Goal: Task Accomplishment & Management: Use online tool/utility

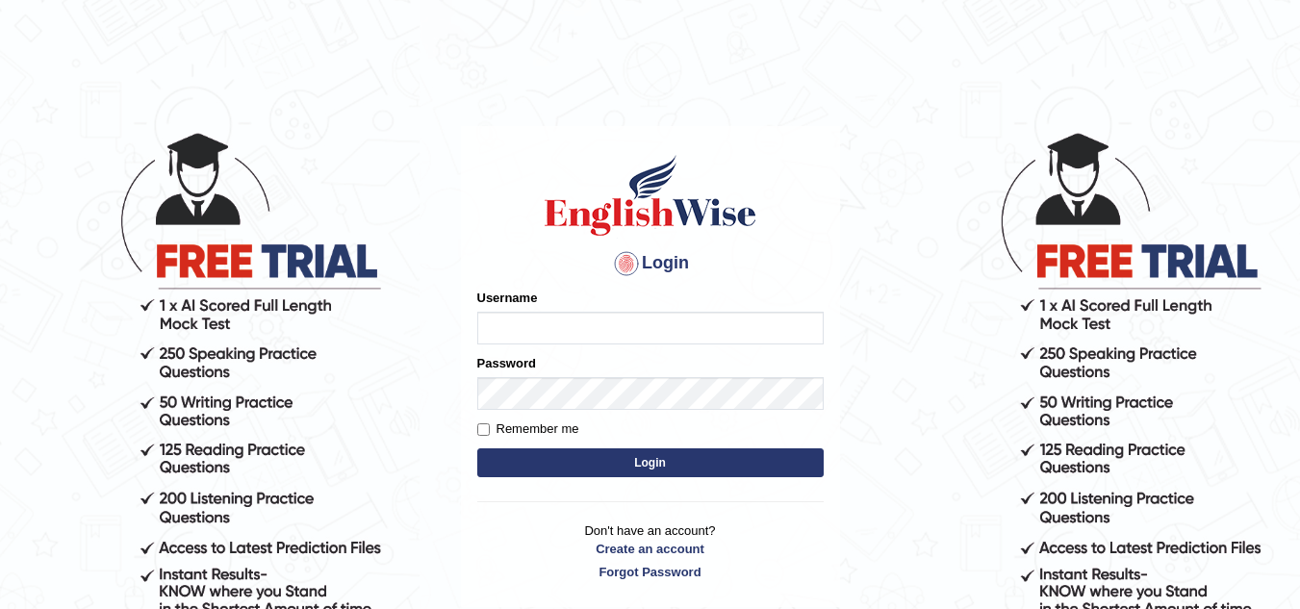
type input "Marzieh1988"
drag, startPoint x: 0, startPoint y: 0, endPoint x: 593, endPoint y: 455, distance: 747.2
click at [593, 455] on button "Login" at bounding box center [650, 462] width 346 height 29
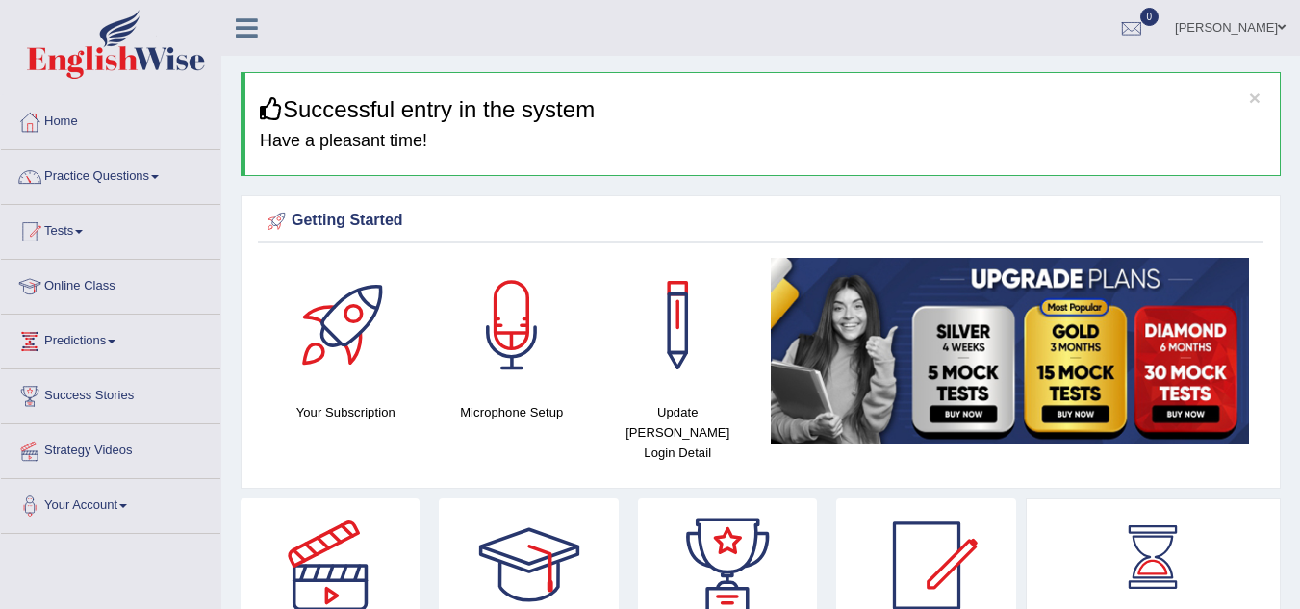
click at [172, 212] on link "Tests" at bounding box center [110, 229] width 219 height 48
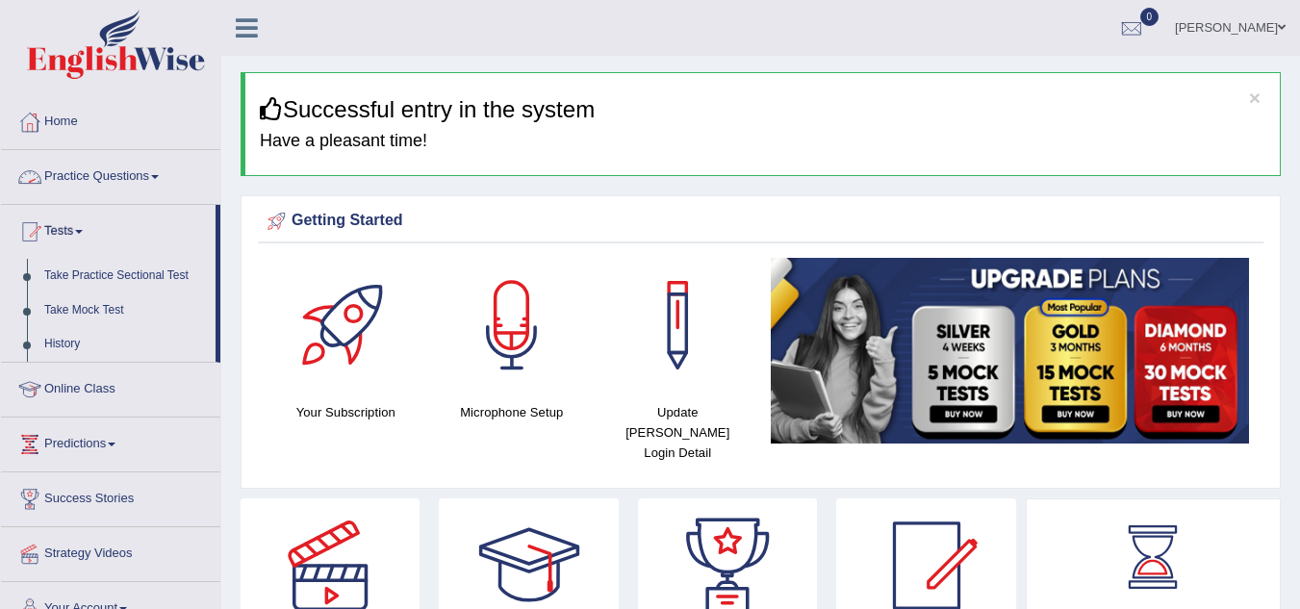
click at [159, 175] on span at bounding box center [155, 177] width 8 height 4
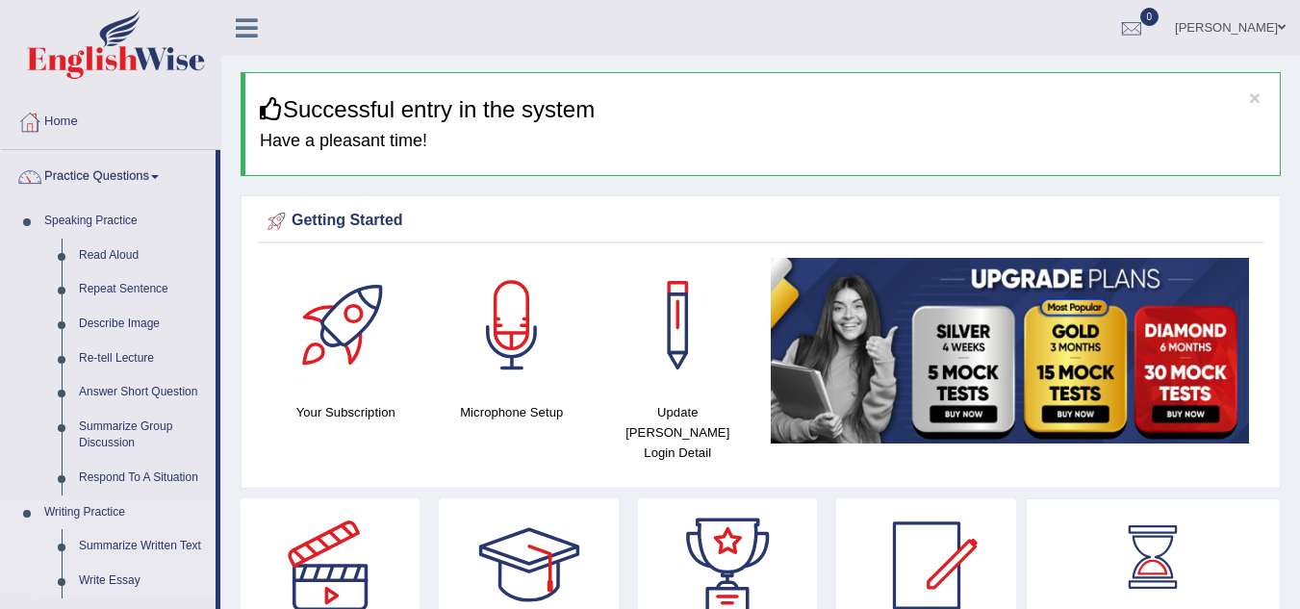
click at [96, 572] on link "Write Essay" at bounding box center [142, 581] width 145 height 35
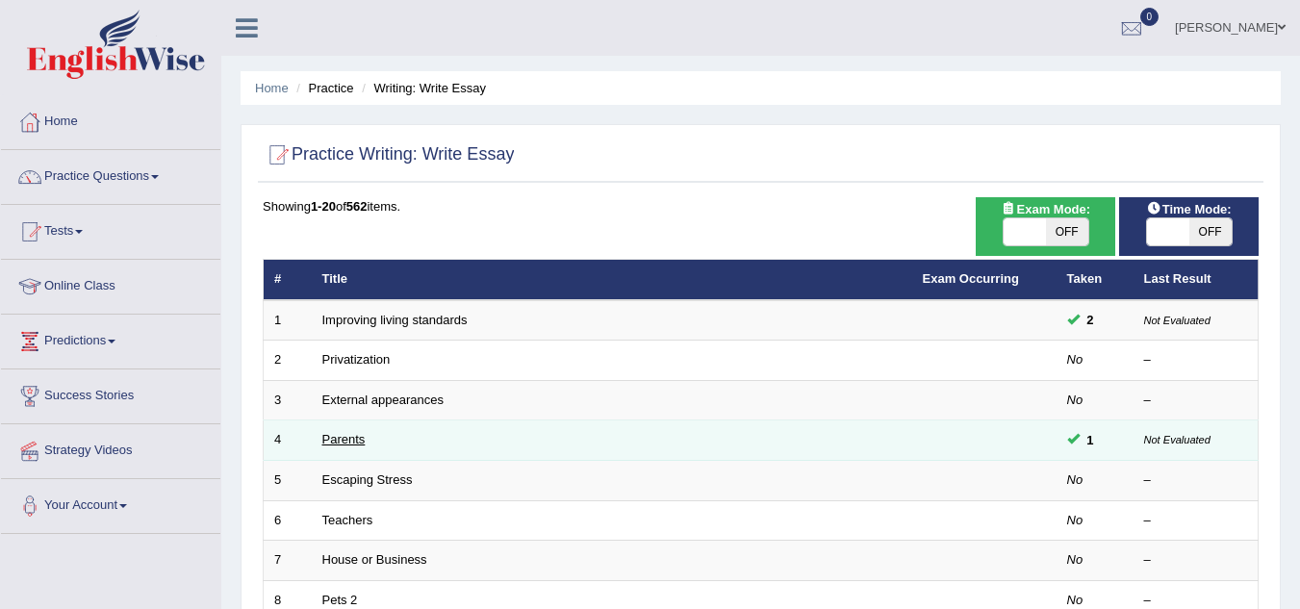
click at [356, 441] on link "Parents" at bounding box center [343, 439] width 43 height 14
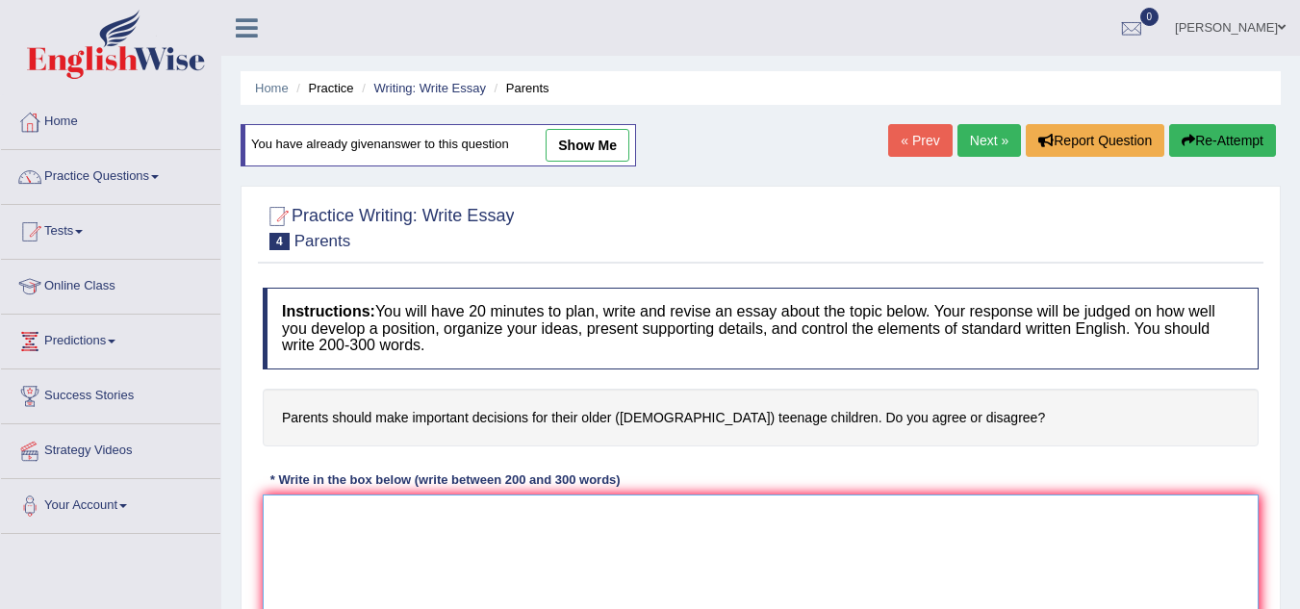
click at [477, 530] on textarea at bounding box center [761, 588] width 996 height 187
paste textarea "The increasing influence of (essay topic) on our lives has ignited numerous dis…"
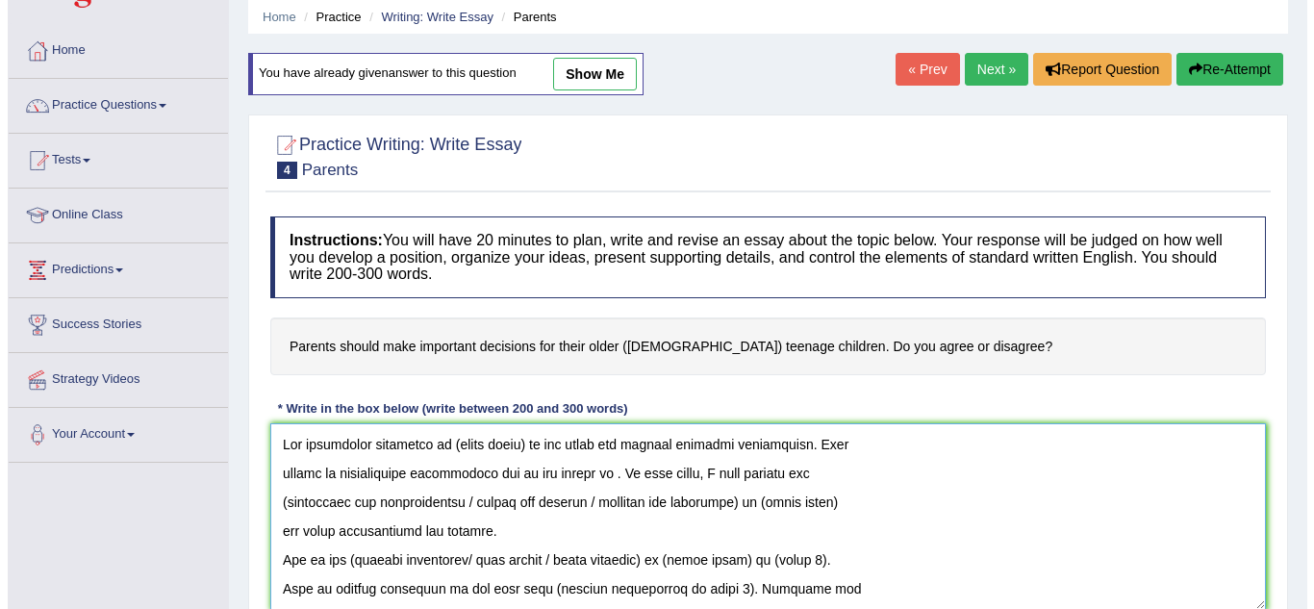
scroll to position [420, 0]
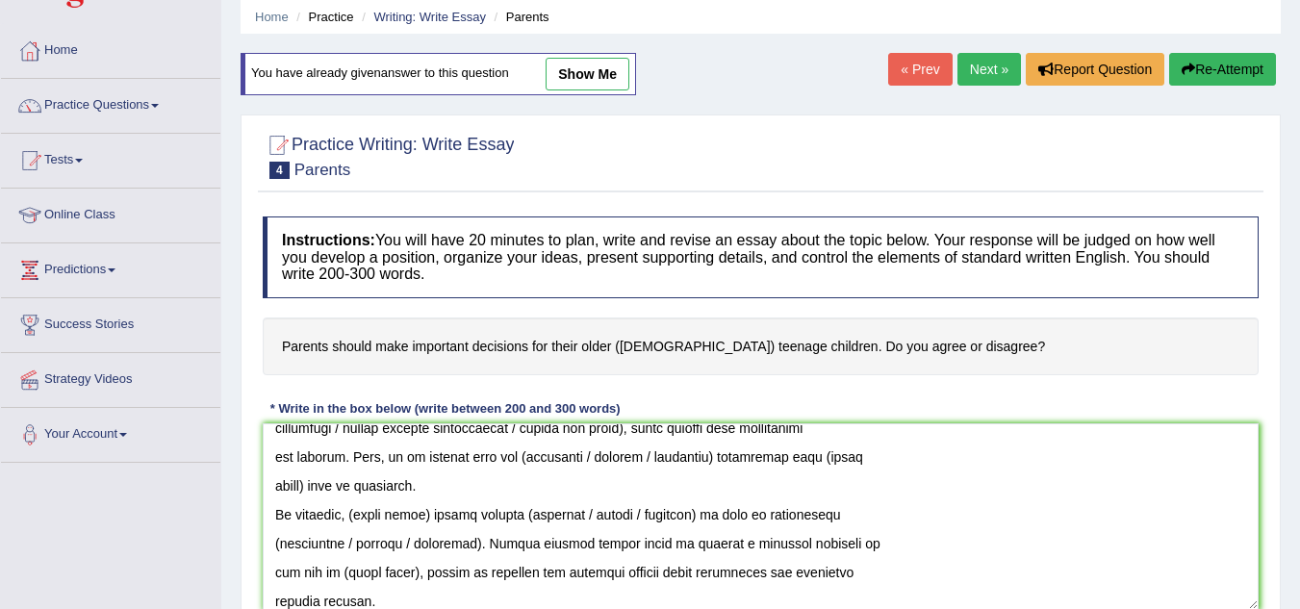
click at [615, 71] on link "show me" at bounding box center [588, 74] width 84 height 33
type textarea "At first, I agree with the statement that mothers and fathers should make decis…"
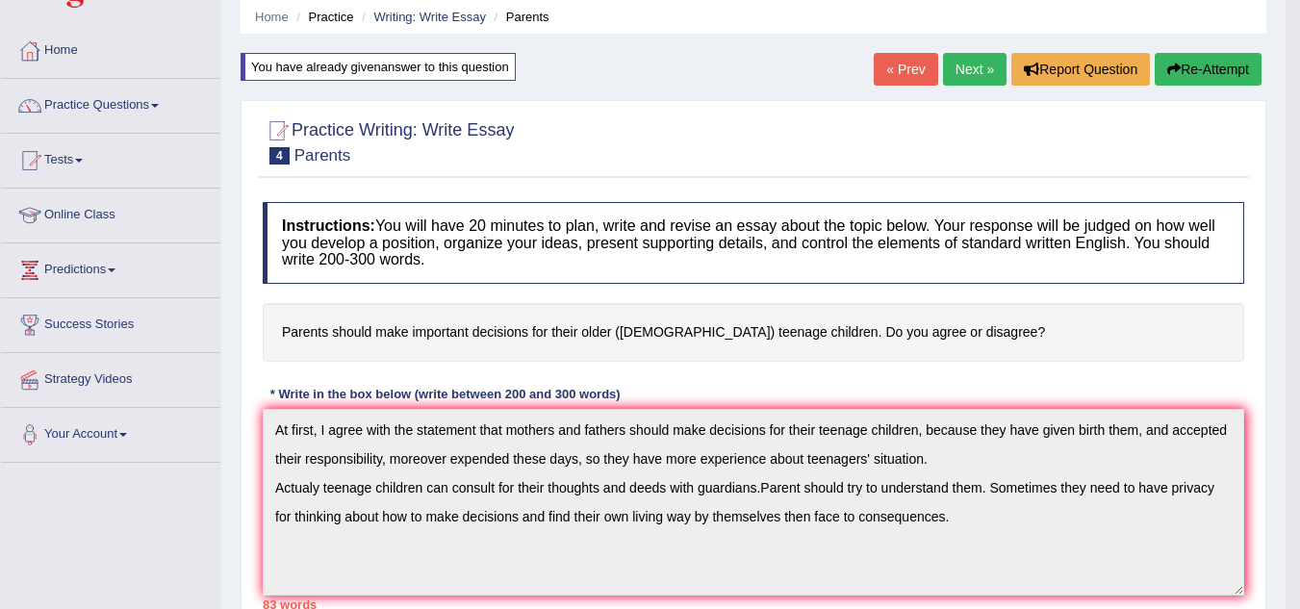
scroll to position [0, 0]
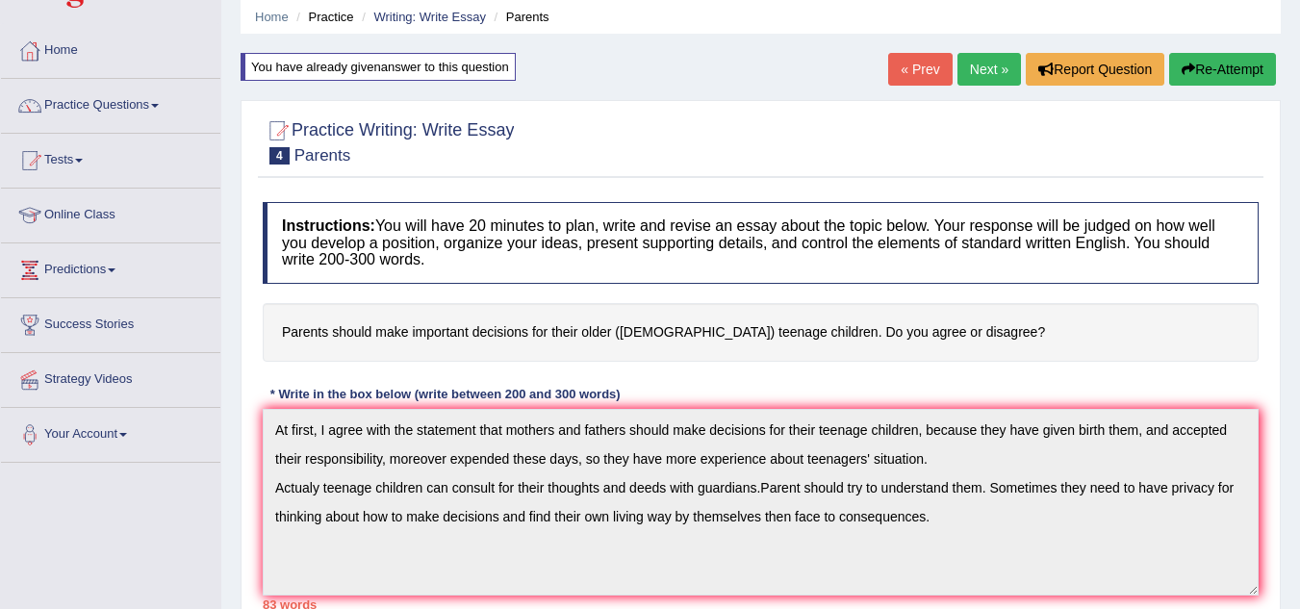
click at [1209, 67] on button "Re-Attempt" at bounding box center [1222, 69] width 107 height 33
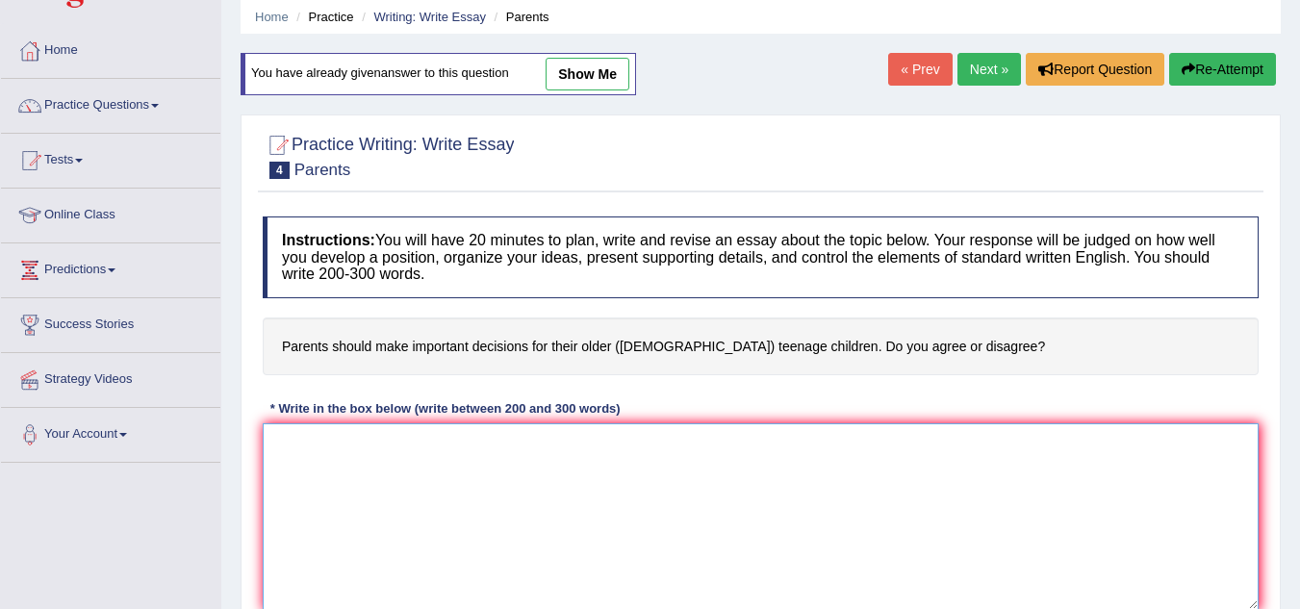
click at [554, 499] on textarea at bounding box center [761, 516] width 996 height 187
paste textarea "The increasing influence of (essay topic) on our lives has ignited numerous dis…"
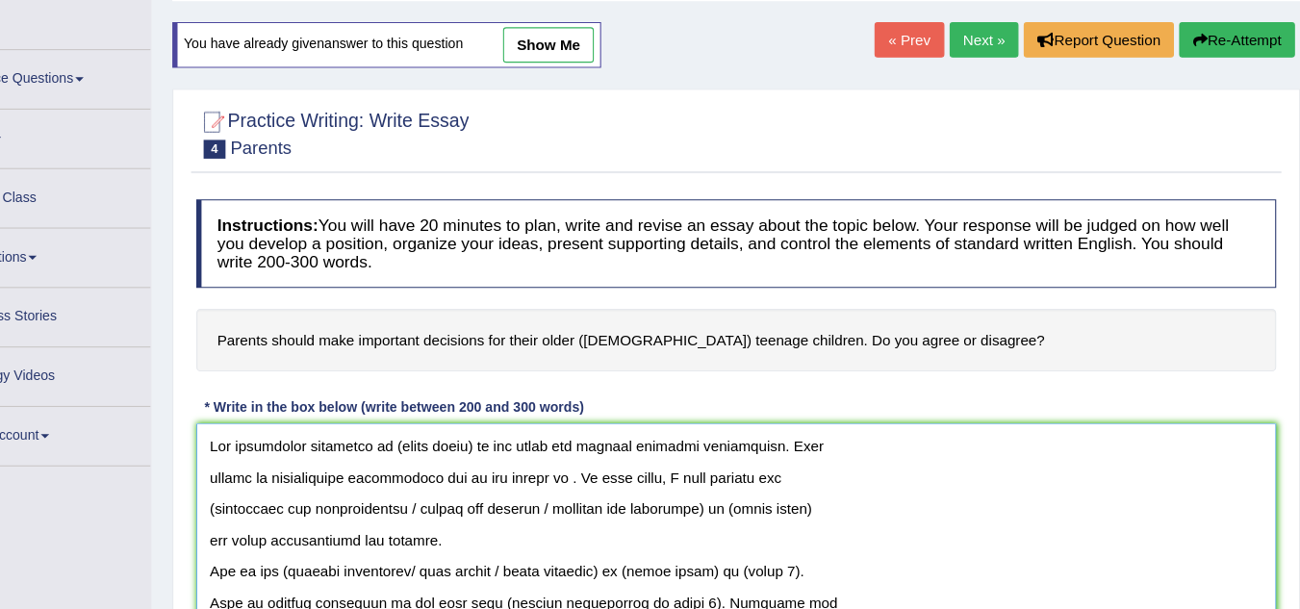
click at [273, 449] on textarea at bounding box center [761, 521] width 996 height 187
click at [276, 449] on textarea at bounding box center [761, 521] width 996 height 187
paste textarea "The increasing influence of (essay topic) on our lives has ignited numerous dis…"
type textarea "The increasing influence of (essay topic) on our lives has ignited numerous dis…"
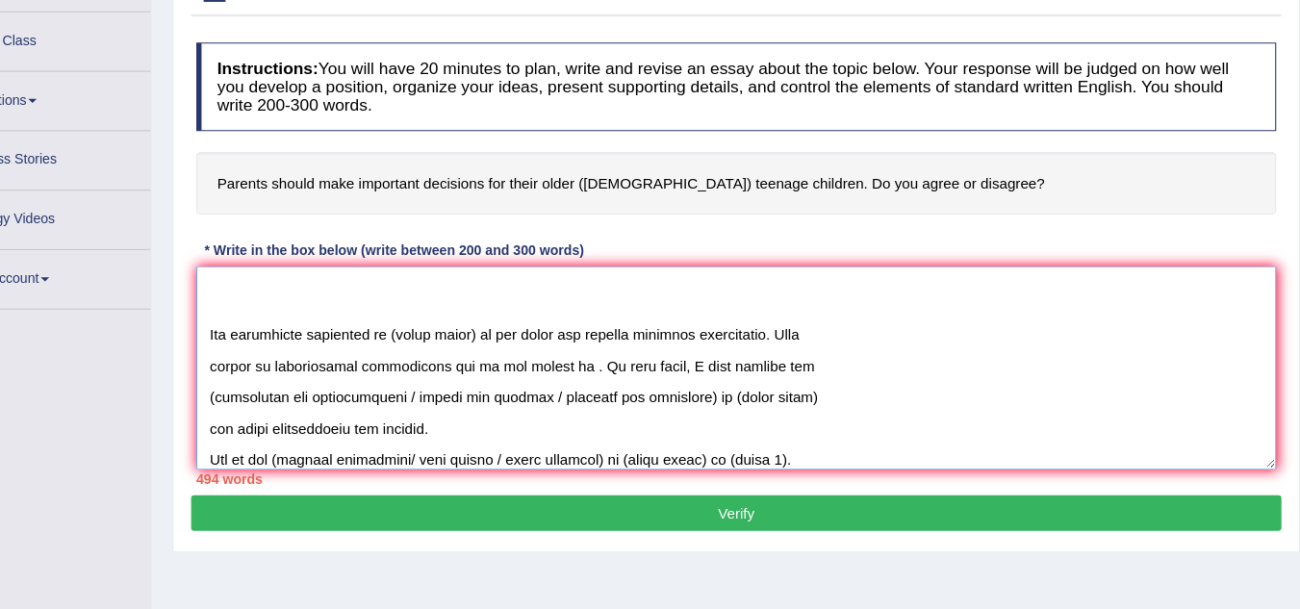
scroll to position [688, 0]
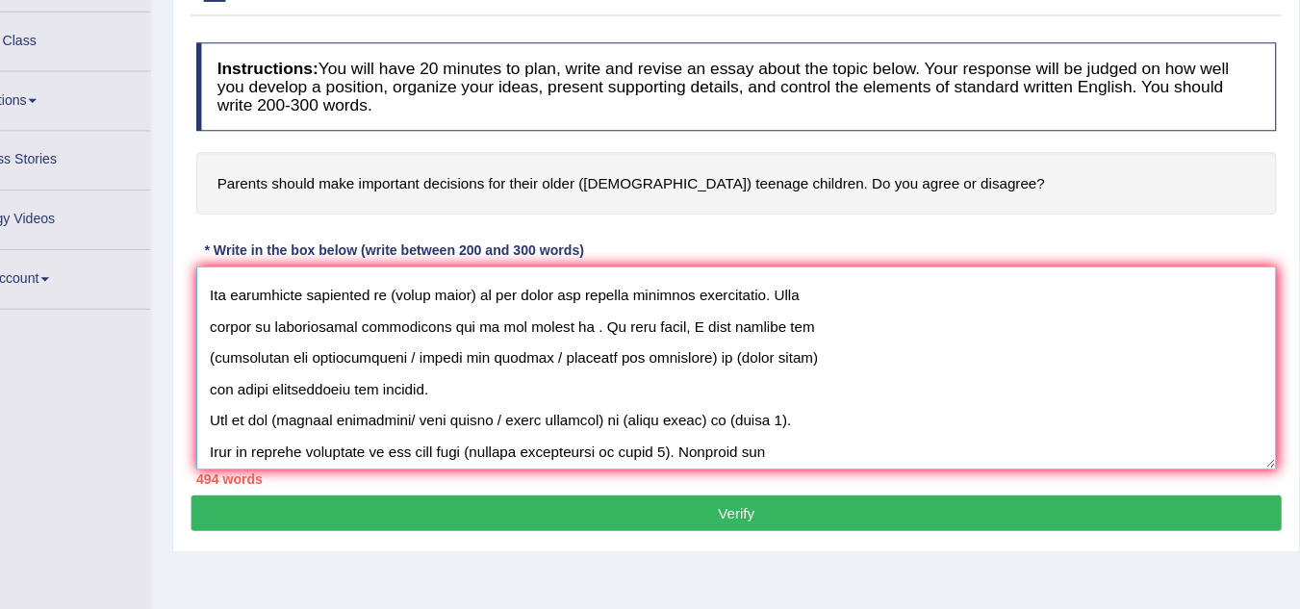
click at [887, 394] on textarea at bounding box center [761, 339] width 996 height 187
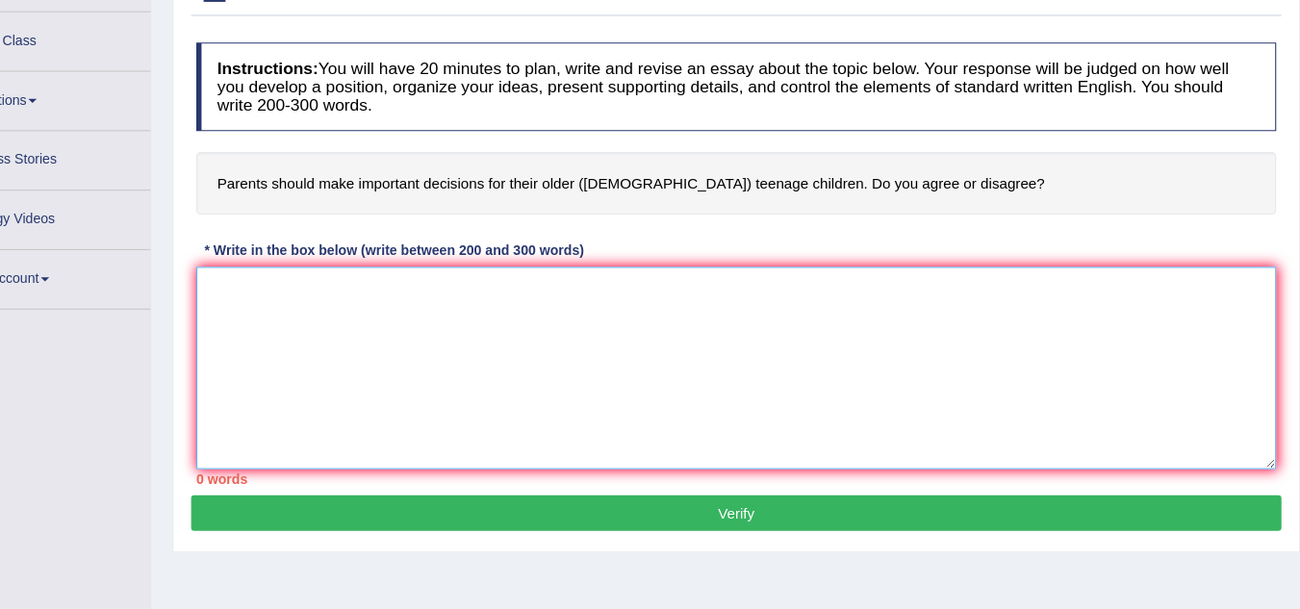
scroll to position [0, 0]
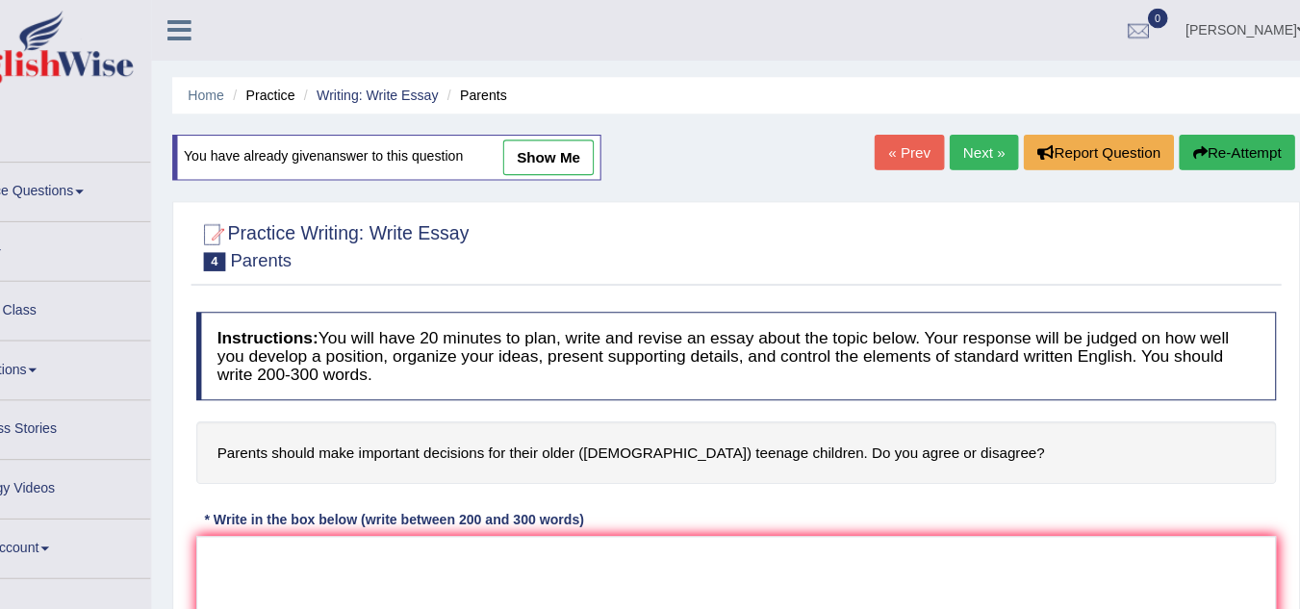
click at [594, 142] on link "show me" at bounding box center [588, 145] width 84 height 33
type textarea "At first, I agree with the statement that mothers and fathers should make decis…"
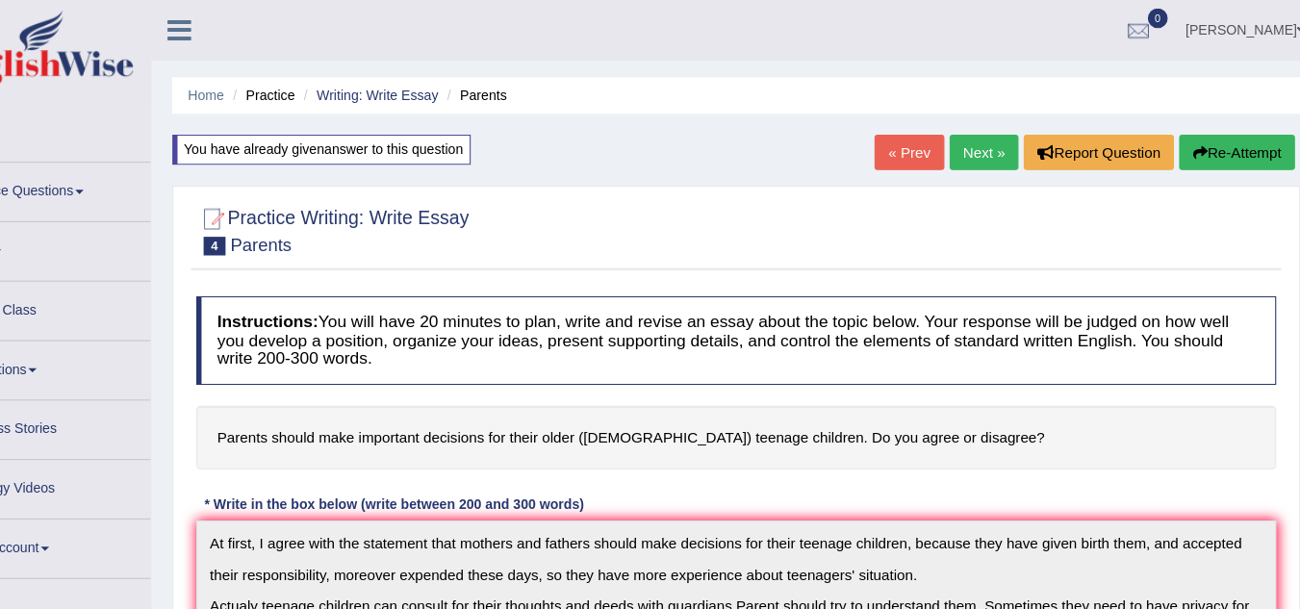
click at [1199, 130] on button "Re-Attempt" at bounding box center [1222, 140] width 107 height 33
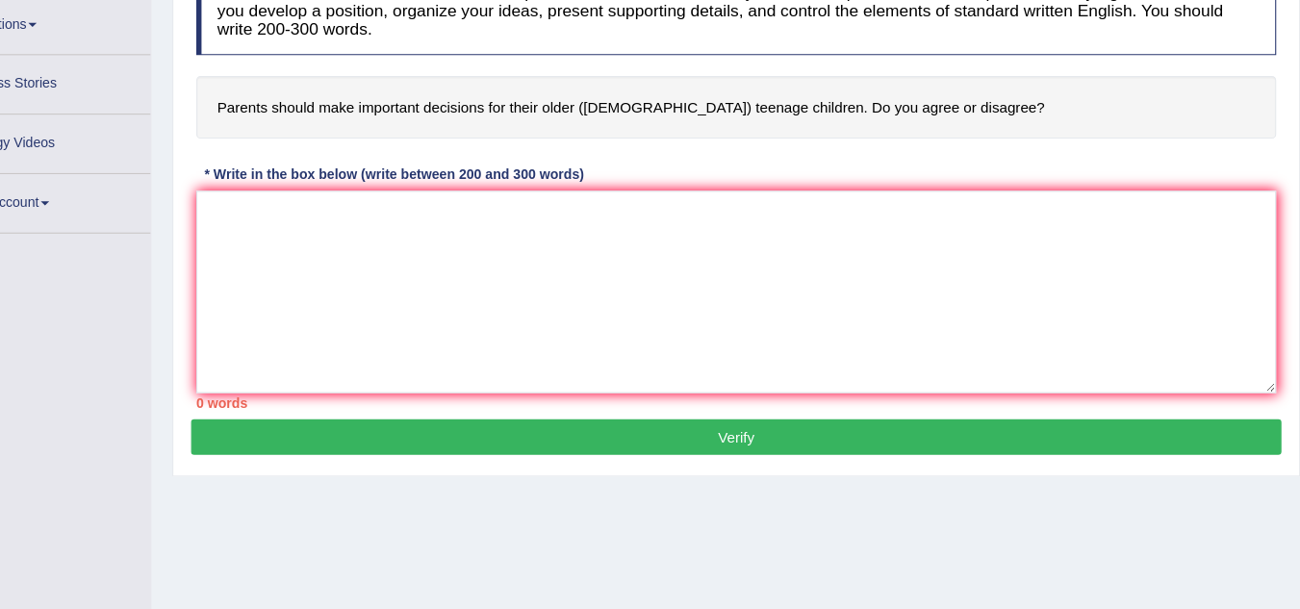
scroll to position [273, 0]
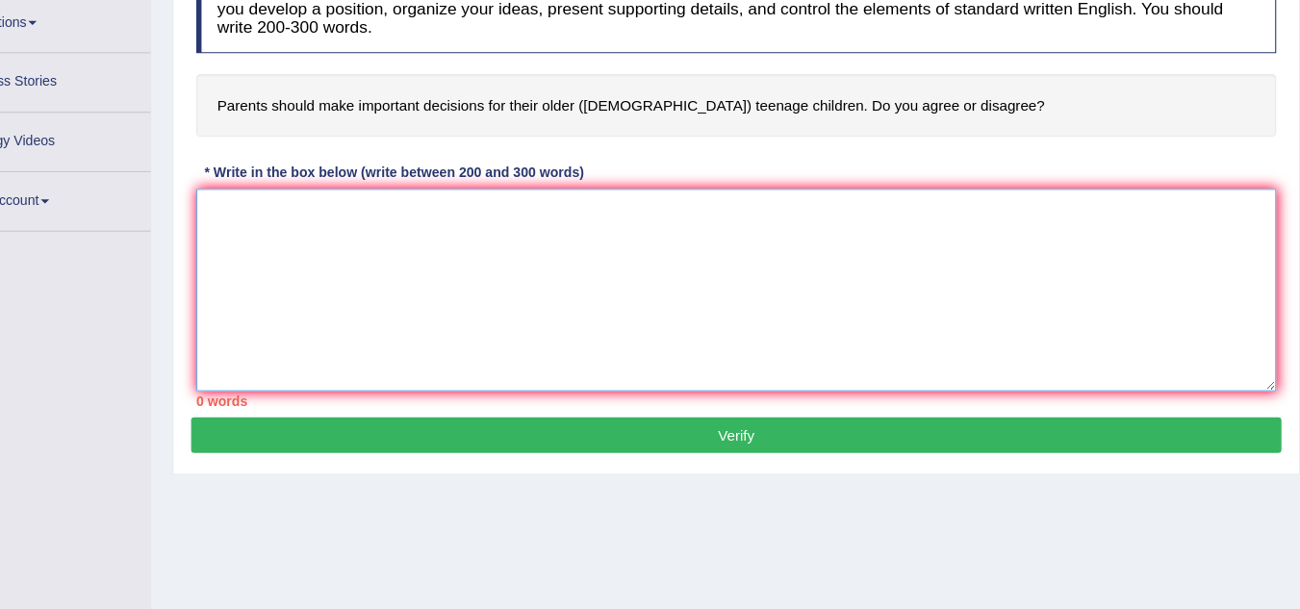
click at [499, 236] on textarea at bounding box center [761, 314] width 996 height 187
paste textarea "At first, I agree with the statement that mothers and fathers should make decis…"
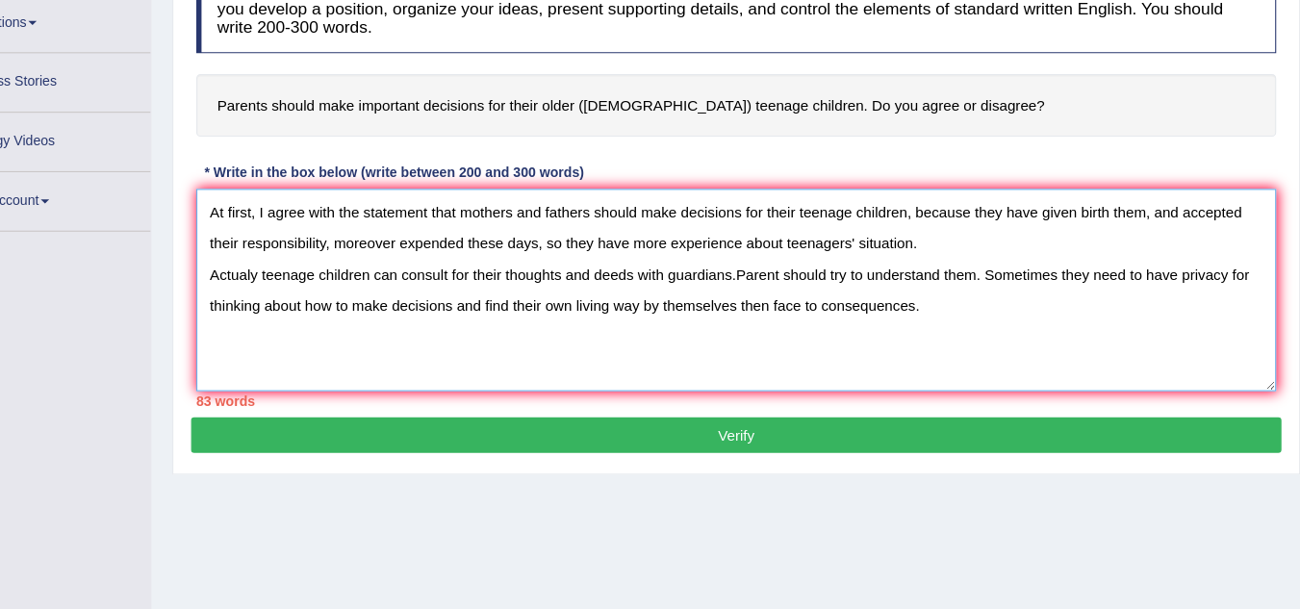
paste textarea "The increasing influence of (essay topic) on our lives has ignited numerous dis…"
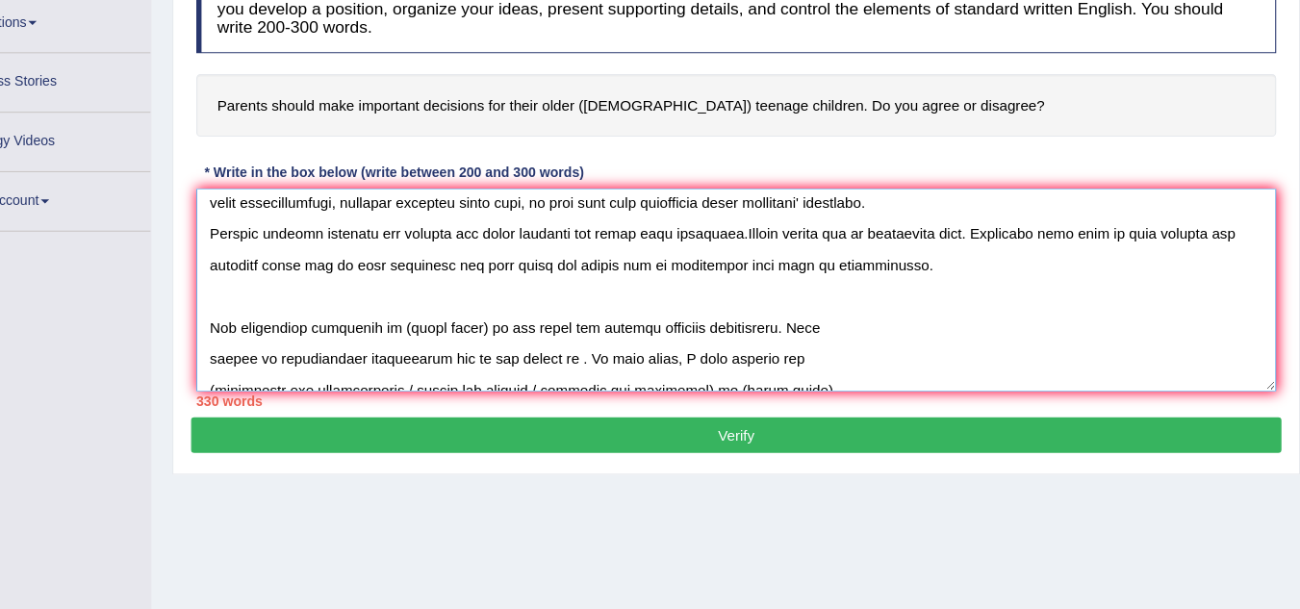
scroll to position [0, 0]
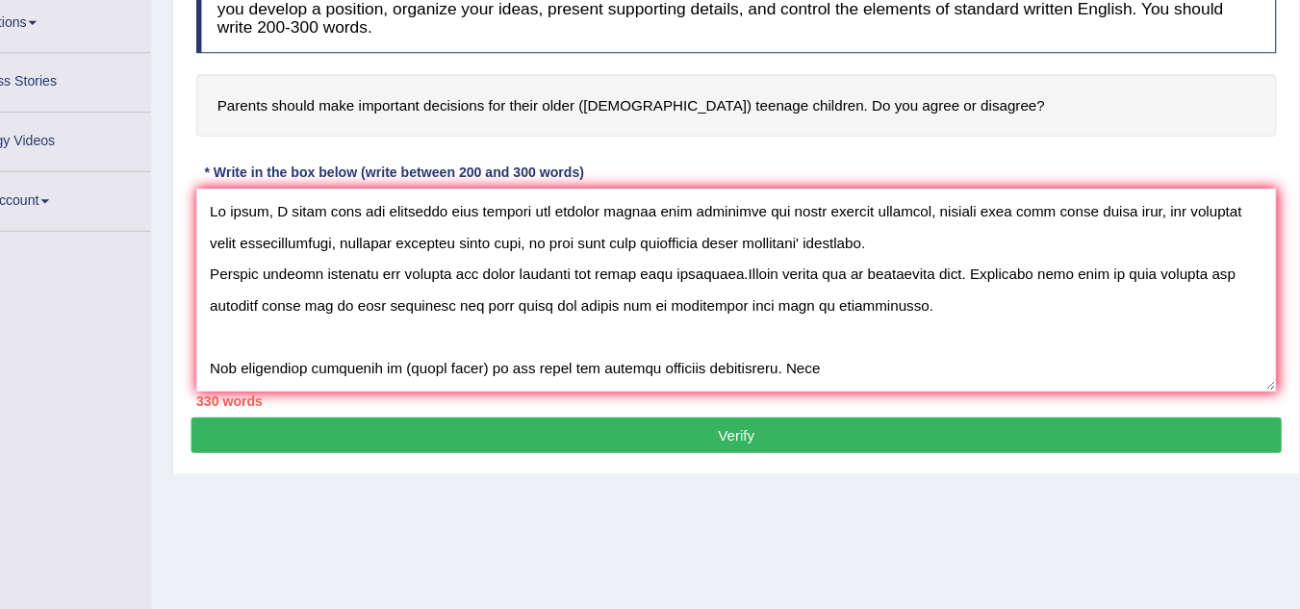
drag, startPoint x: 282, startPoint y: 148, endPoint x: 405, endPoint y: 150, distance: 123.2
click at [405, 150] on h4 "Parents should make important decisions for their older ([DEMOGRAPHIC_DATA]) te…" at bounding box center [761, 144] width 996 height 59
click at [520, 387] on textarea at bounding box center [761, 314] width 996 height 187
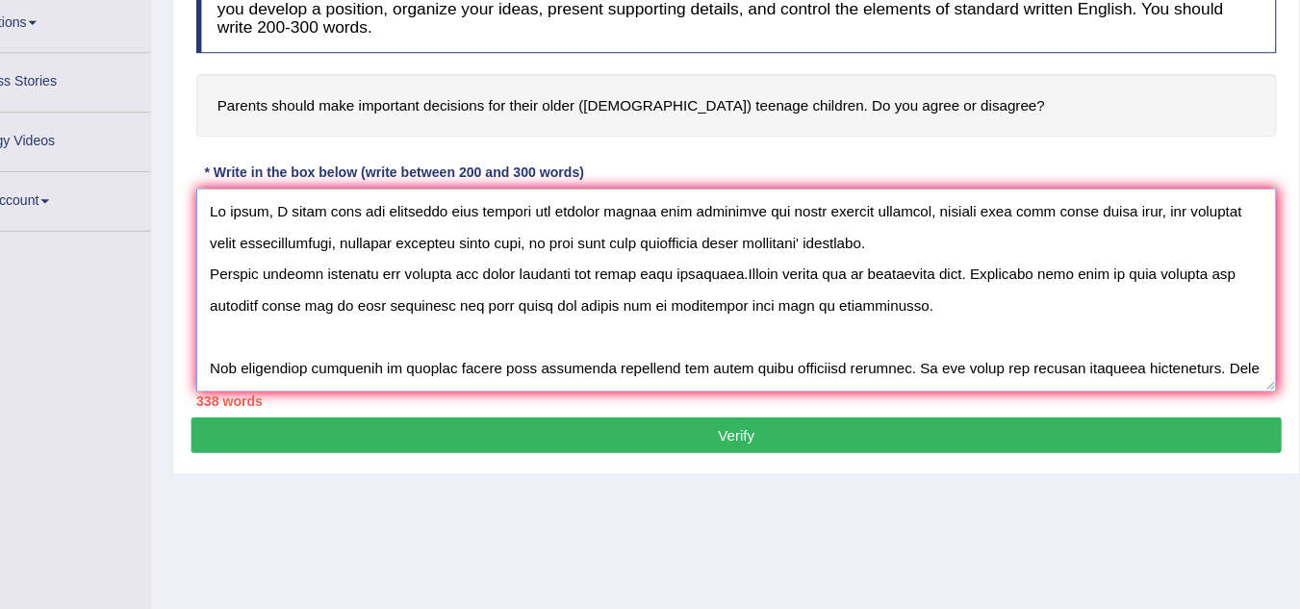
scroll to position [36, 0]
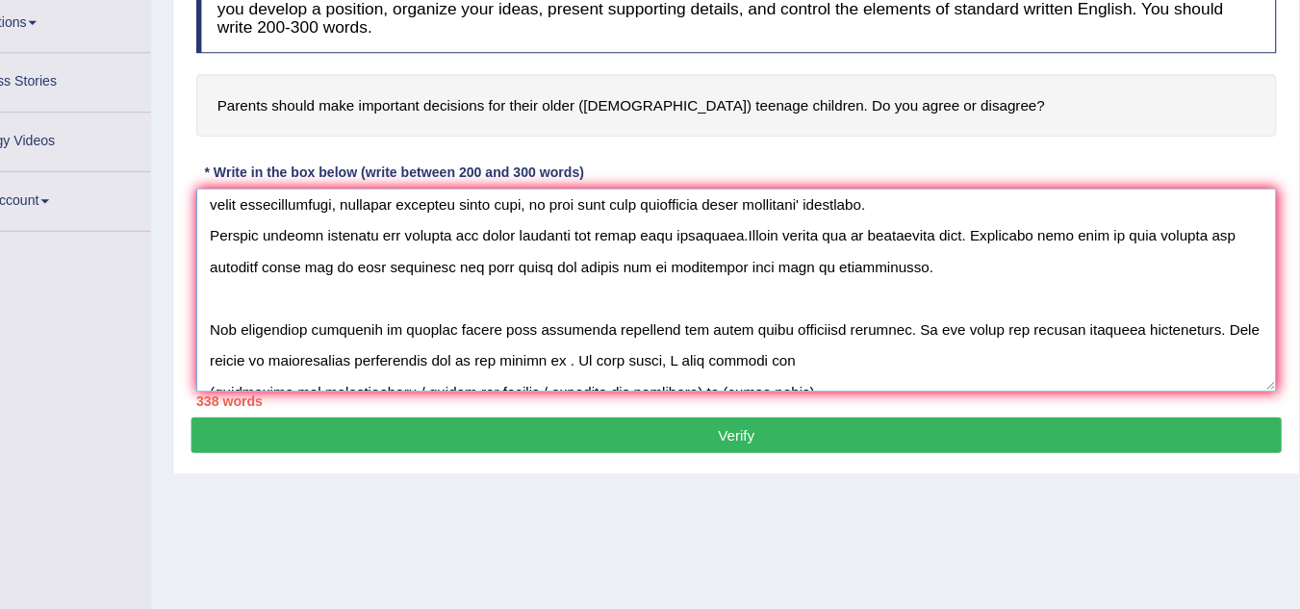
click at [581, 377] on textarea at bounding box center [761, 314] width 996 height 187
paste textarea "communication and lifestyle"
click at [580, 379] on textarea at bounding box center [761, 314] width 996 height 187
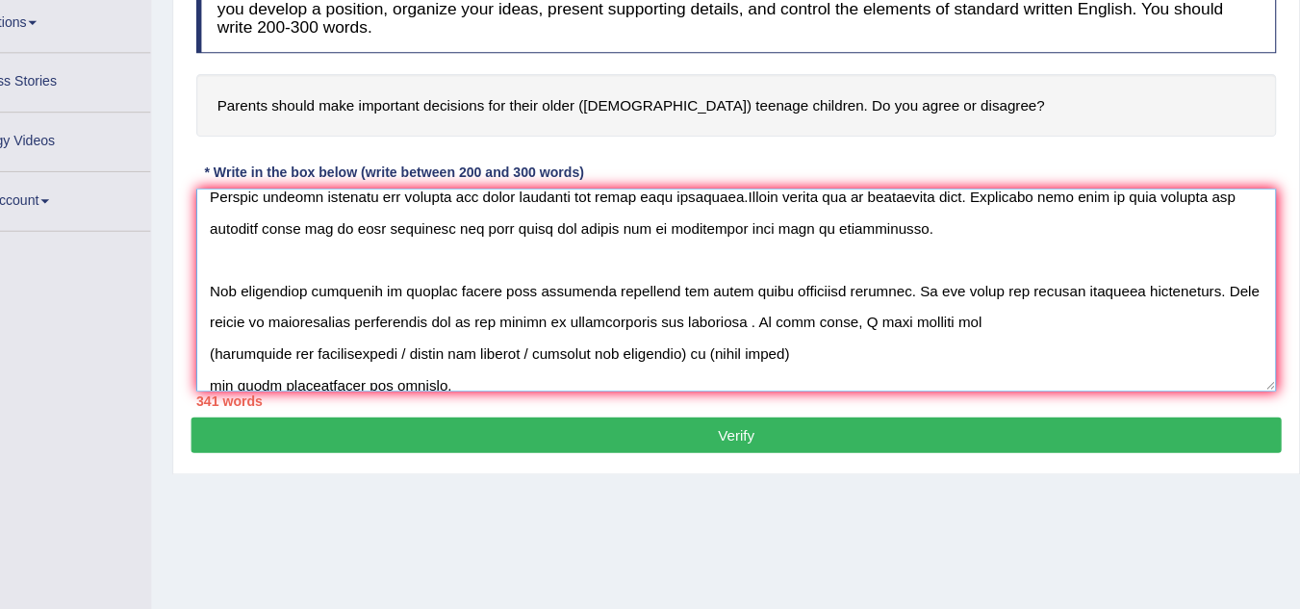
scroll to position [107, 0]
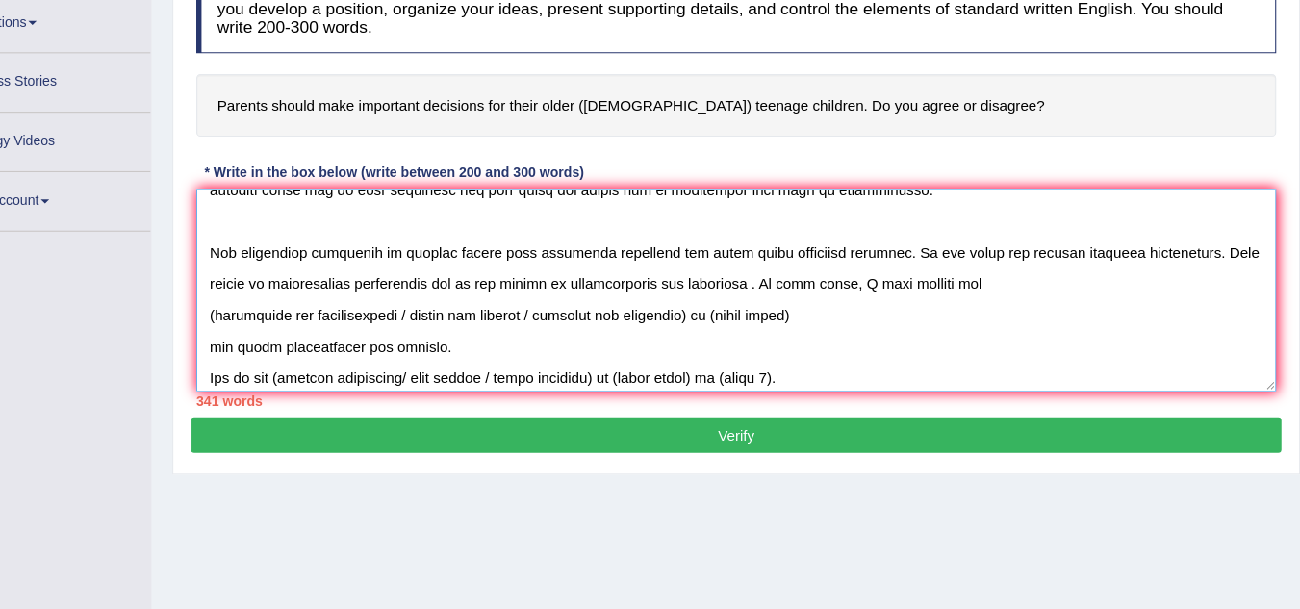
drag, startPoint x: 600, startPoint y: 335, endPoint x: 275, endPoint y: 338, distance: 325.2
click at [275, 338] on textarea at bounding box center [761, 314] width 996 height 187
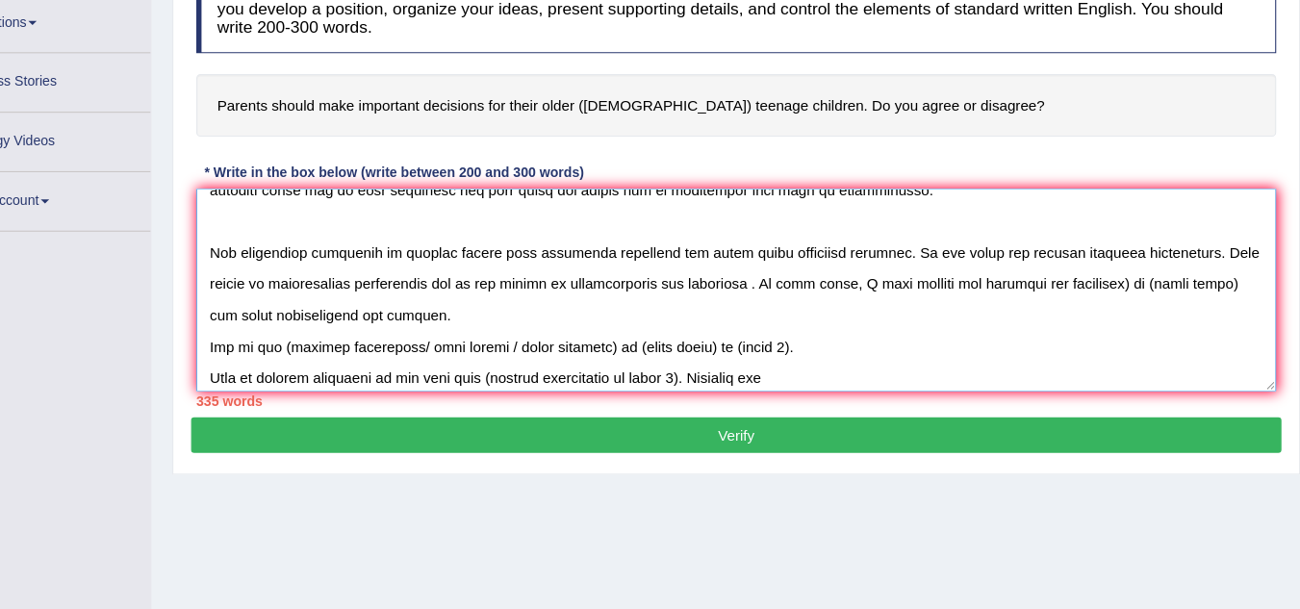
click at [1093, 308] on textarea at bounding box center [761, 314] width 996 height 187
click at [1185, 310] on textarea at bounding box center [761, 314] width 996 height 187
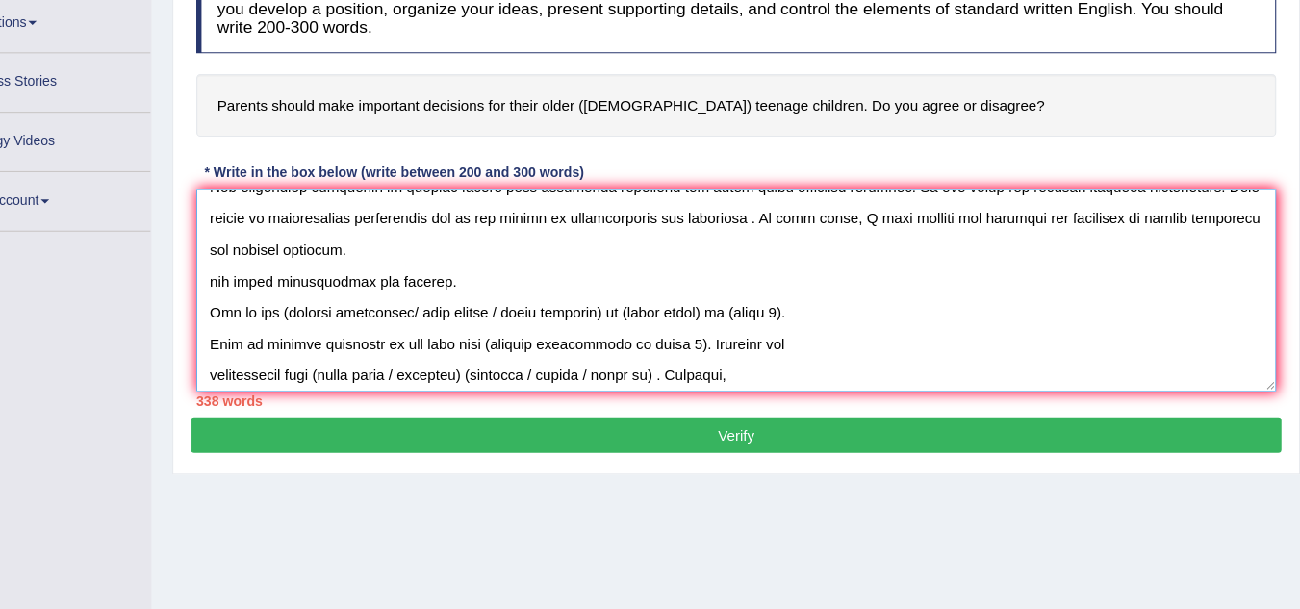
scroll to position [156, 0]
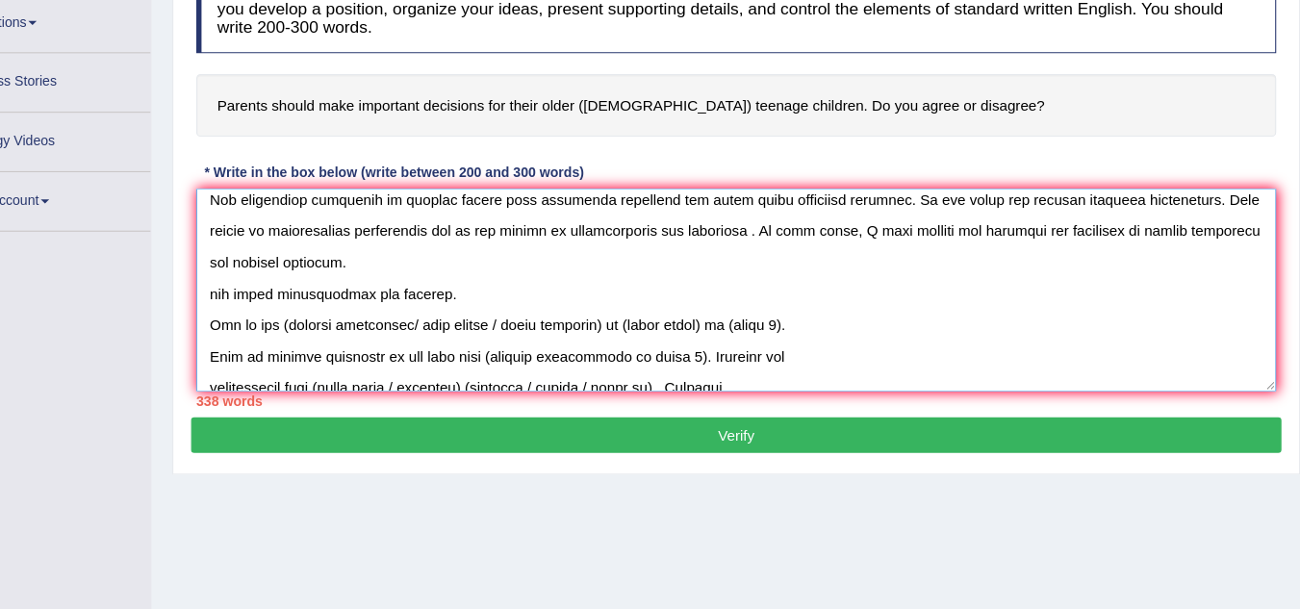
click at [270, 318] on textarea at bounding box center [761, 314] width 996 height 187
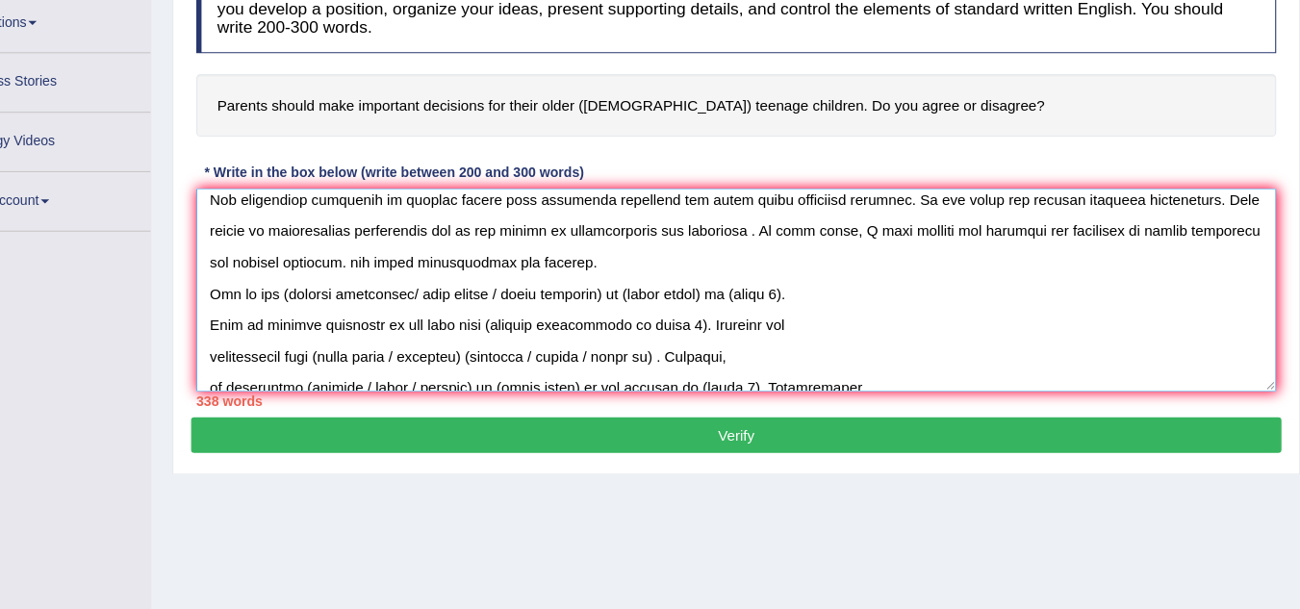
scroll to position [0, 0]
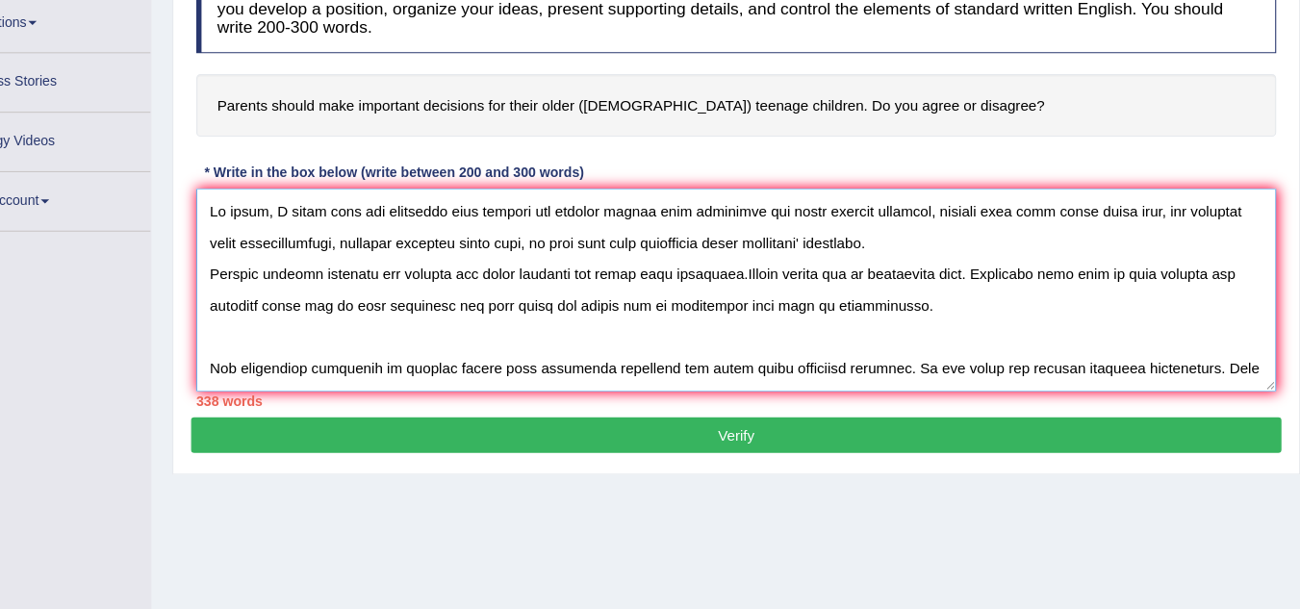
drag, startPoint x: 952, startPoint y: 332, endPoint x: 264, endPoint y: 239, distance: 695.2
click at [264, 239] on textarea at bounding box center [761, 314] width 996 height 187
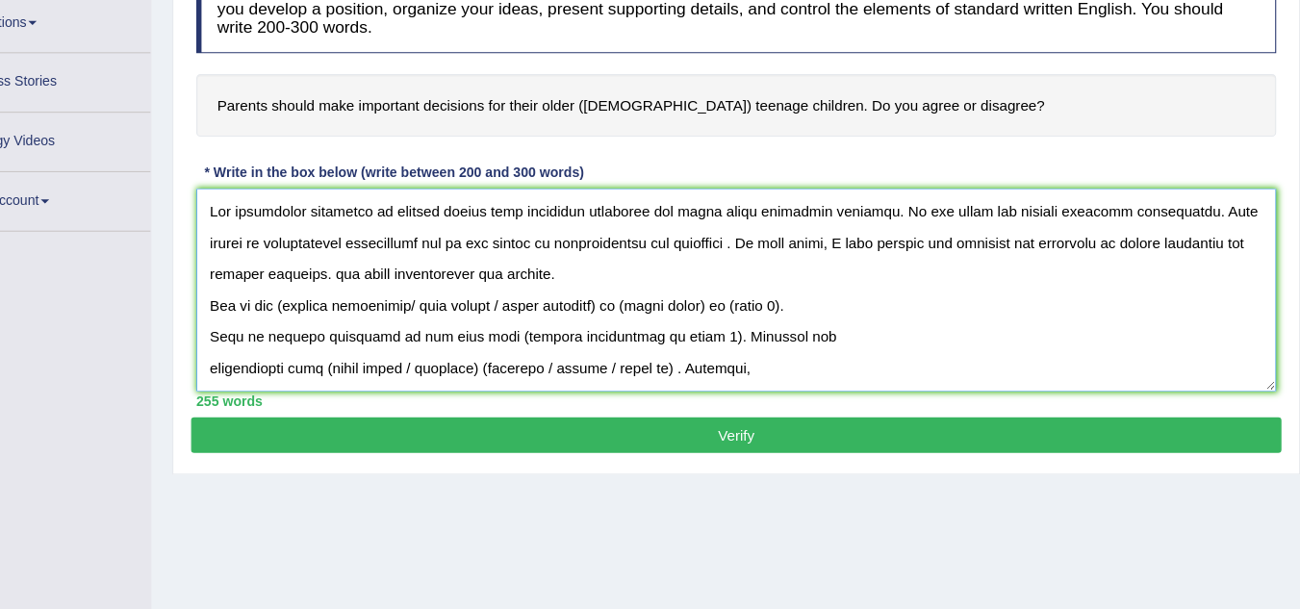
click at [267, 297] on textarea at bounding box center [761, 314] width 996 height 187
drag, startPoint x: 579, startPoint y: 305, endPoint x: 258, endPoint y: 240, distance: 327.9
click at [258, 240] on div "Instructions: You will have 20 minutes to plan, write and revise an essay about…" at bounding box center [760, 218] width 1005 height 427
click at [617, 305] on textarea at bounding box center [761, 314] width 996 height 187
click at [1183, 273] on textarea at bounding box center [761, 314] width 996 height 187
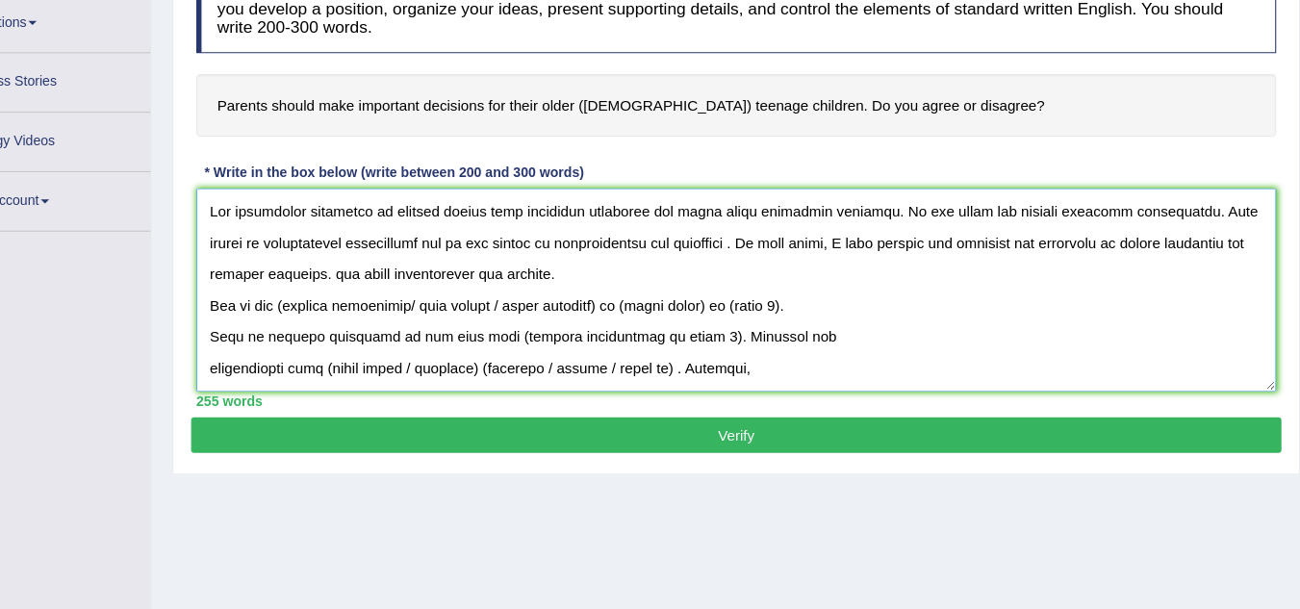
click at [526, 240] on textarea at bounding box center [761, 314] width 996 height 187
click at [536, 245] on textarea at bounding box center [761, 314] width 996 height 187
drag, startPoint x: 554, startPoint y: 328, endPoint x: 341, endPoint y: 319, distance: 213.8
click at [341, 319] on textarea at bounding box center [761, 314] width 996 height 187
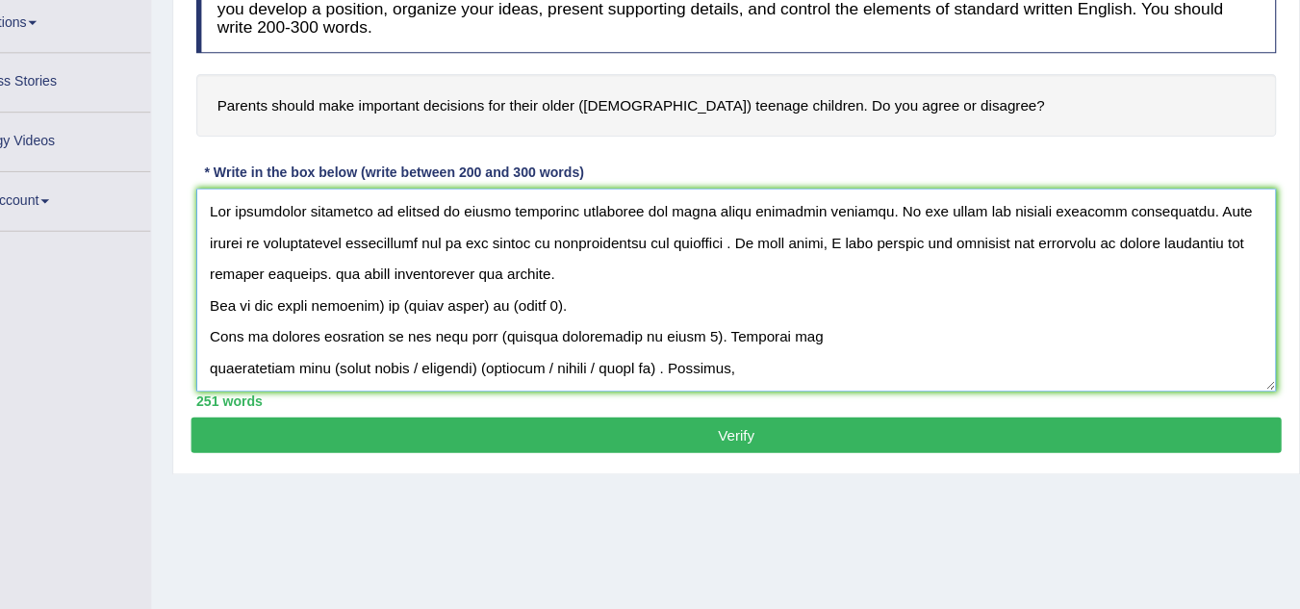
click at [442, 330] on textarea at bounding box center [761, 314] width 996 height 187
click at [530, 328] on textarea at bounding box center [761, 314] width 996 height 187
drag, startPoint x: 834, startPoint y: 328, endPoint x: 267, endPoint y: 338, distance: 566.8
click at [267, 338] on textarea at bounding box center [761, 314] width 996 height 187
click at [827, 325] on textarea at bounding box center [761, 314] width 996 height 187
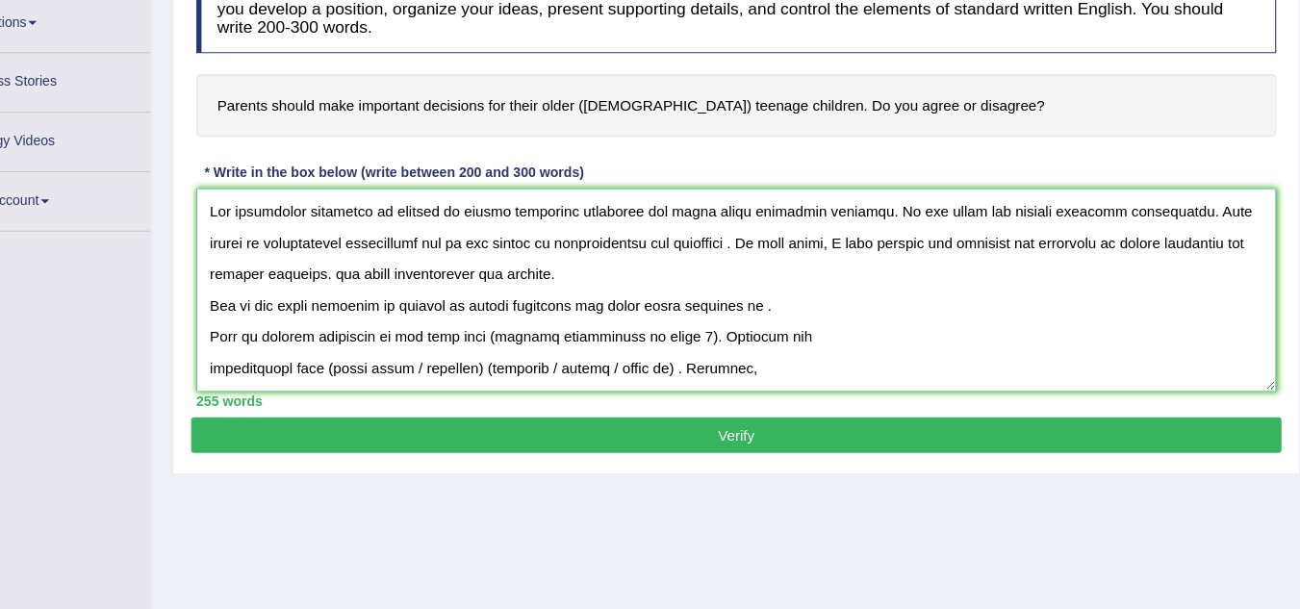
paste textarea "the lack of independence."
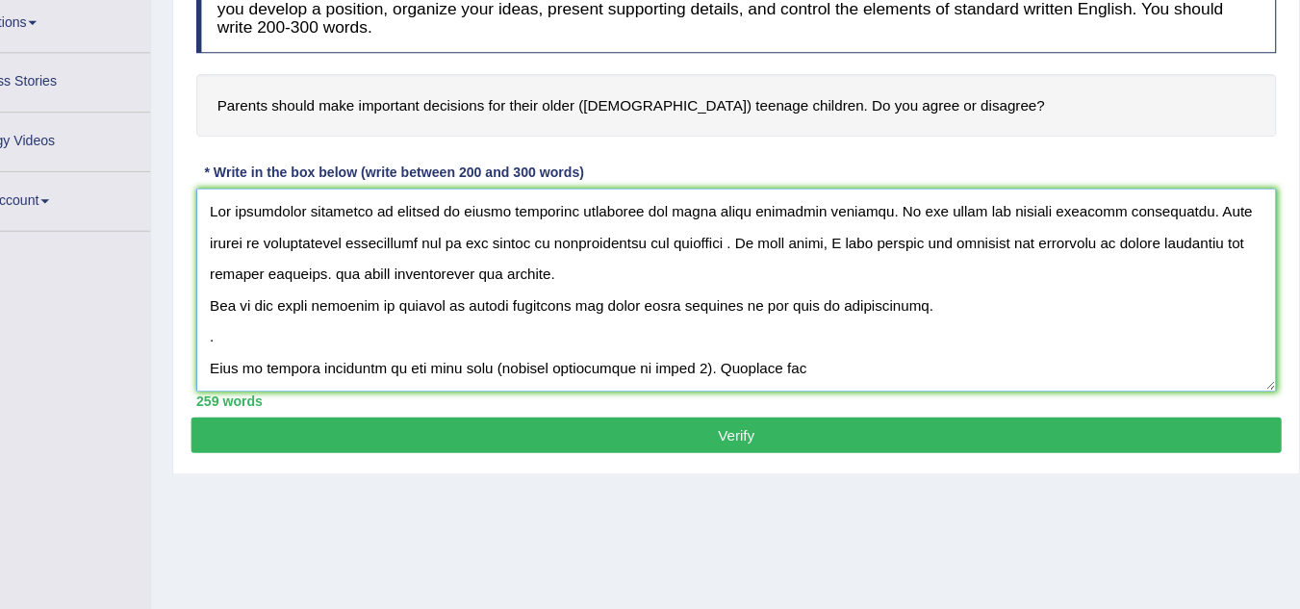
scroll to position [36, 0]
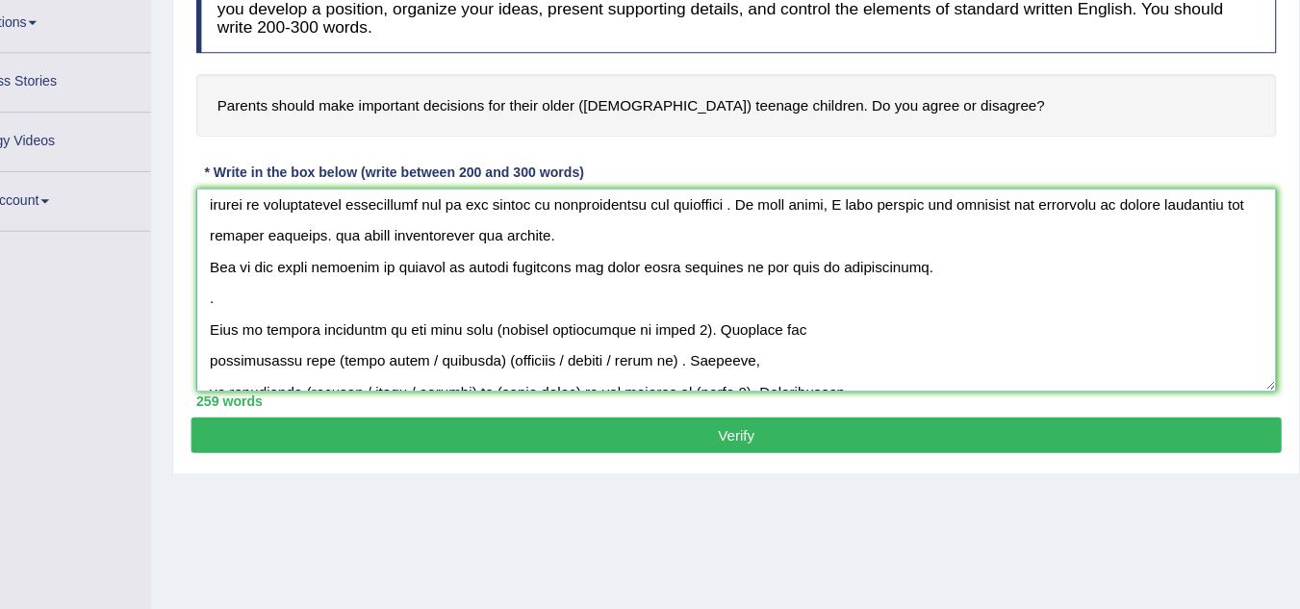
click at [275, 349] on textarea at bounding box center [761, 314] width 996 height 187
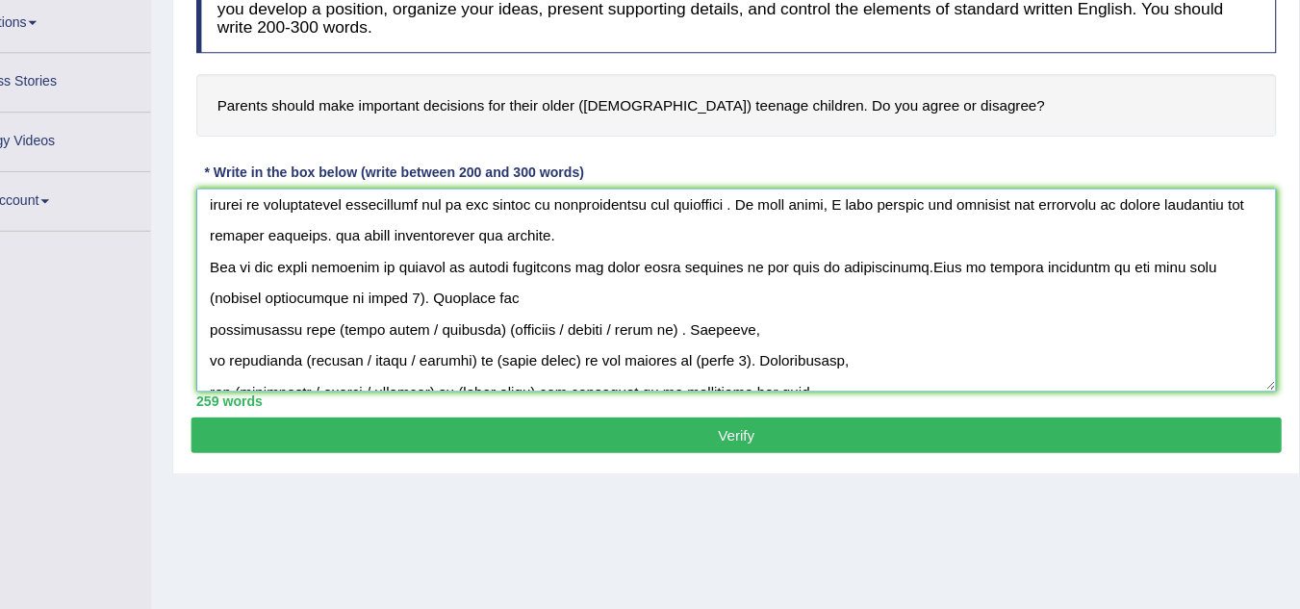
drag, startPoint x: 931, startPoint y: 292, endPoint x: 902, endPoint y: 332, distance: 48.9
click at [902, 332] on textarea at bounding box center [761, 314] width 996 height 187
click at [271, 347] on textarea at bounding box center [761, 314] width 996 height 187
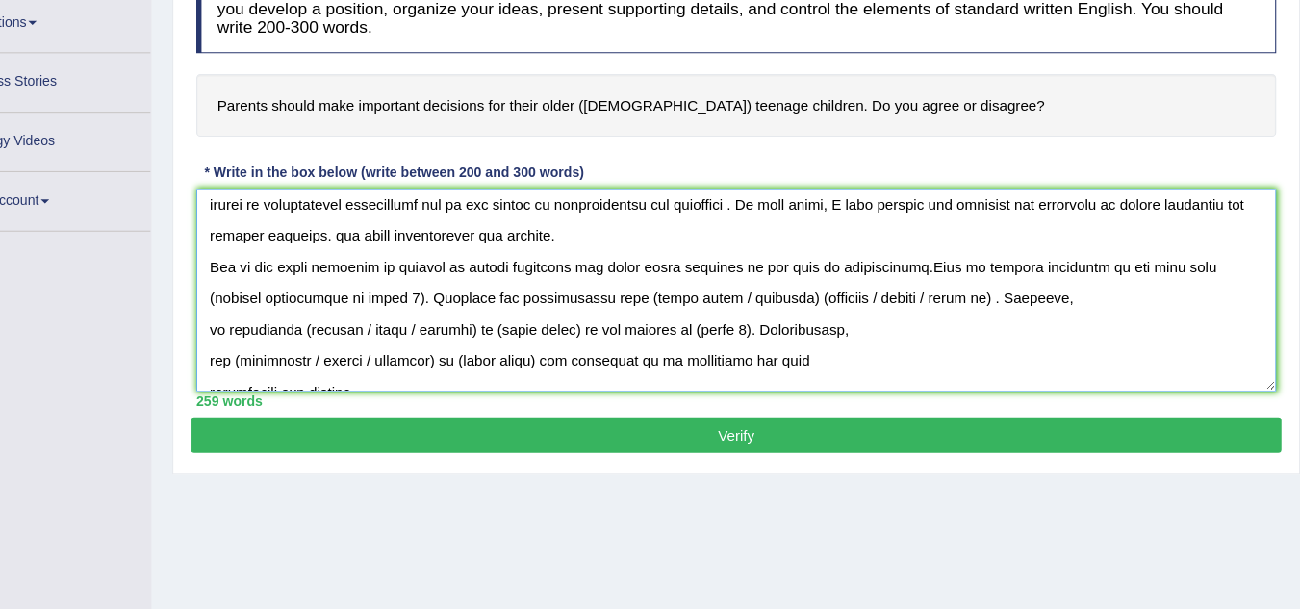
drag, startPoint x: 932, startPoint y: 291, endPoint x: 940, endPoint y: 318, distance: 28.9
click at [940, 318] on textarea at bounding box center [761, 314] width 996 height 187
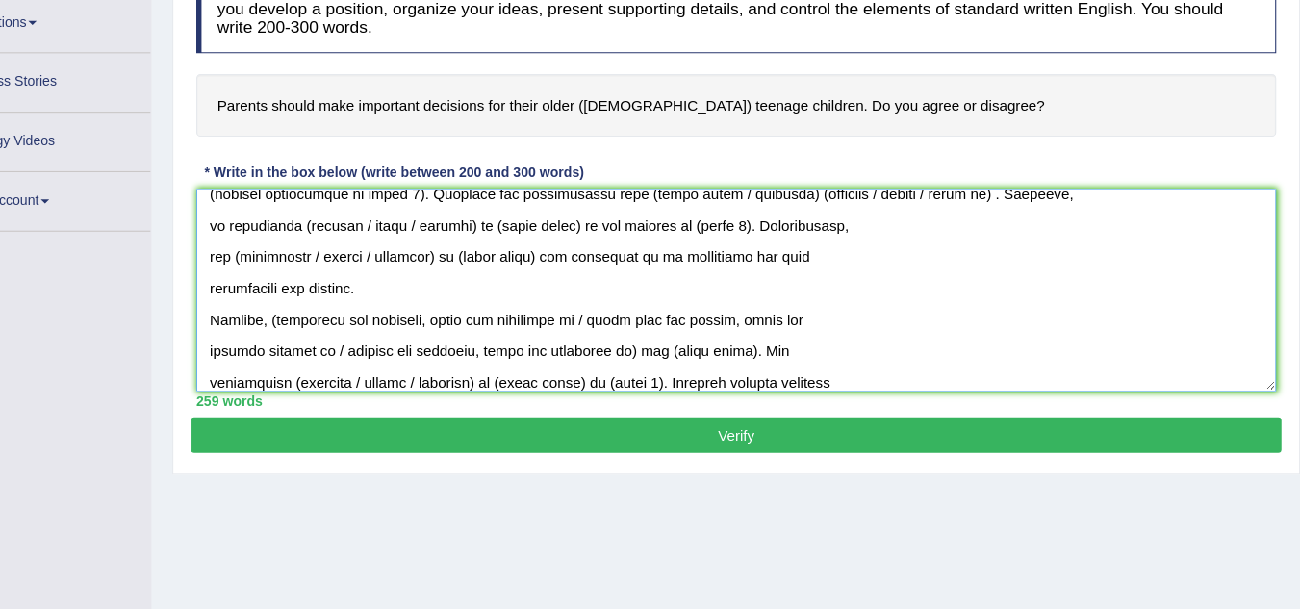
scroll to position [61, 0]
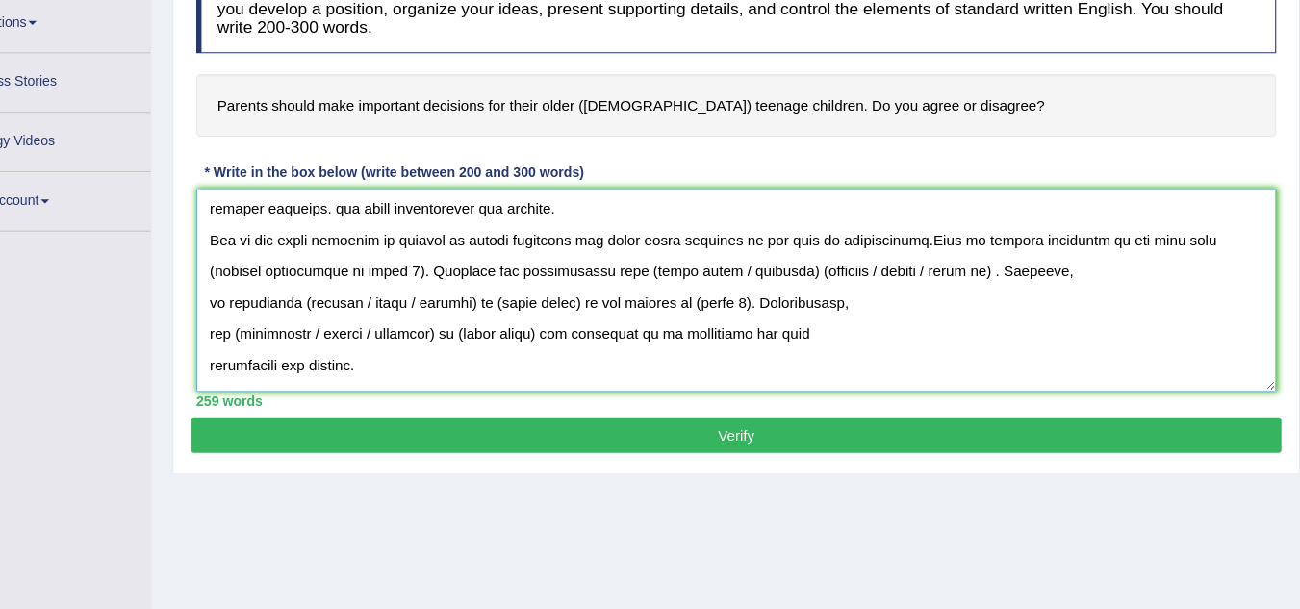
click at [406, 300] on textarea at bounding box center [761, 314] width 996 height 187
drag, startPoint x: 406, startPoint y: 300, endPoint x: 1173, endPoint y: 278, distance: 767.1
click at [1173, 278] on textarea at bounding box center [761, 314] width 996 height 187
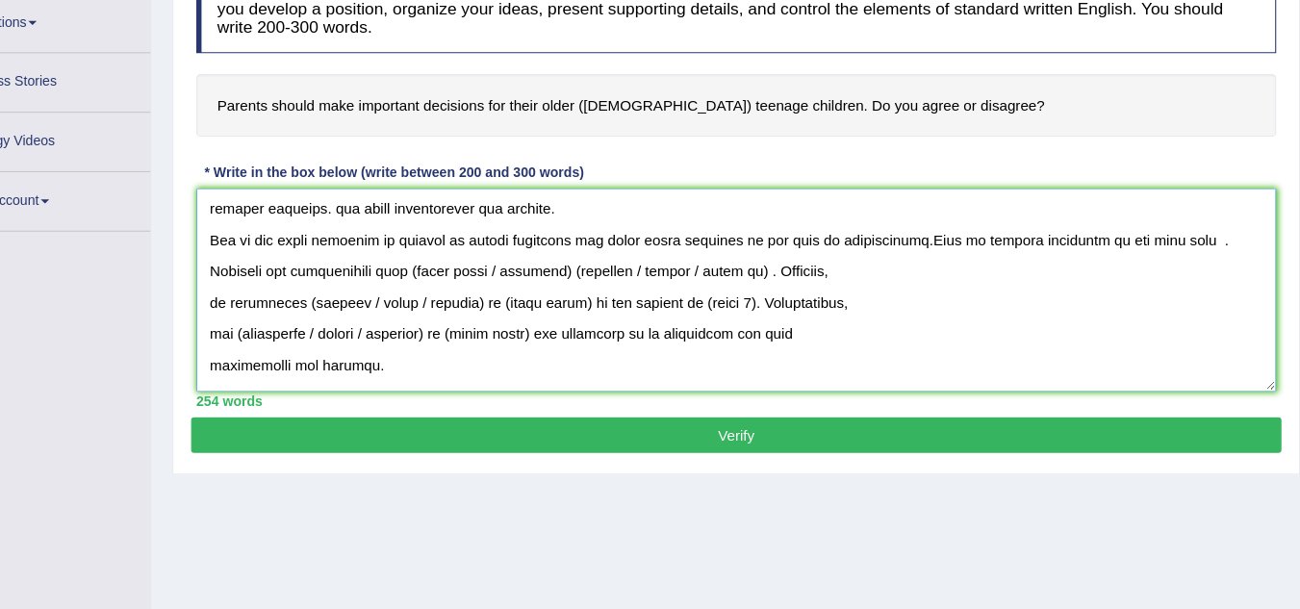
drag, startPoint x: 933, startPoint y: 263, endPoint x: 1170, endPoint y: 270, distance: 236.8
click at [1170, 270] on textarea at bounding box center [761, 314] width 996 height 187
click at [1173, 267] on textarea at bounding box center [761, 314] width 996 height 187
paste textarea "young people do not gain enough life experience"
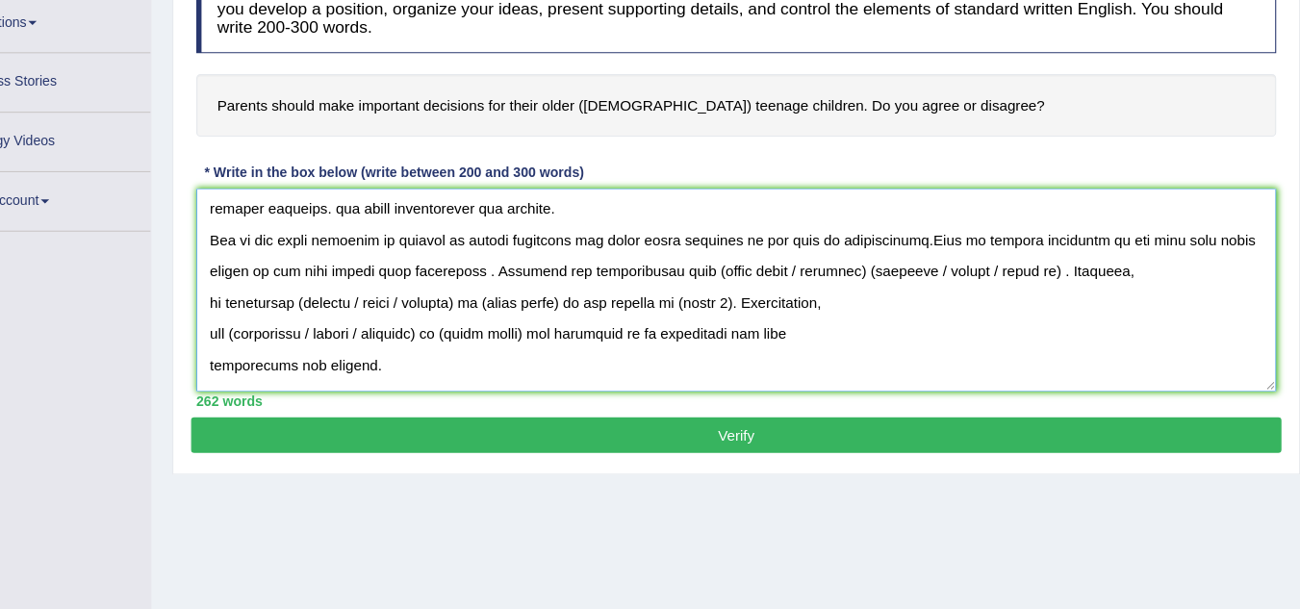
click at [571, 376] on textarea at bounding box center [761, 314] width 996 height 187
type textarea "The increasing influence of parents in making important decisions for their old…"
